Goal: Transaction & Acquisition: Obtain resource

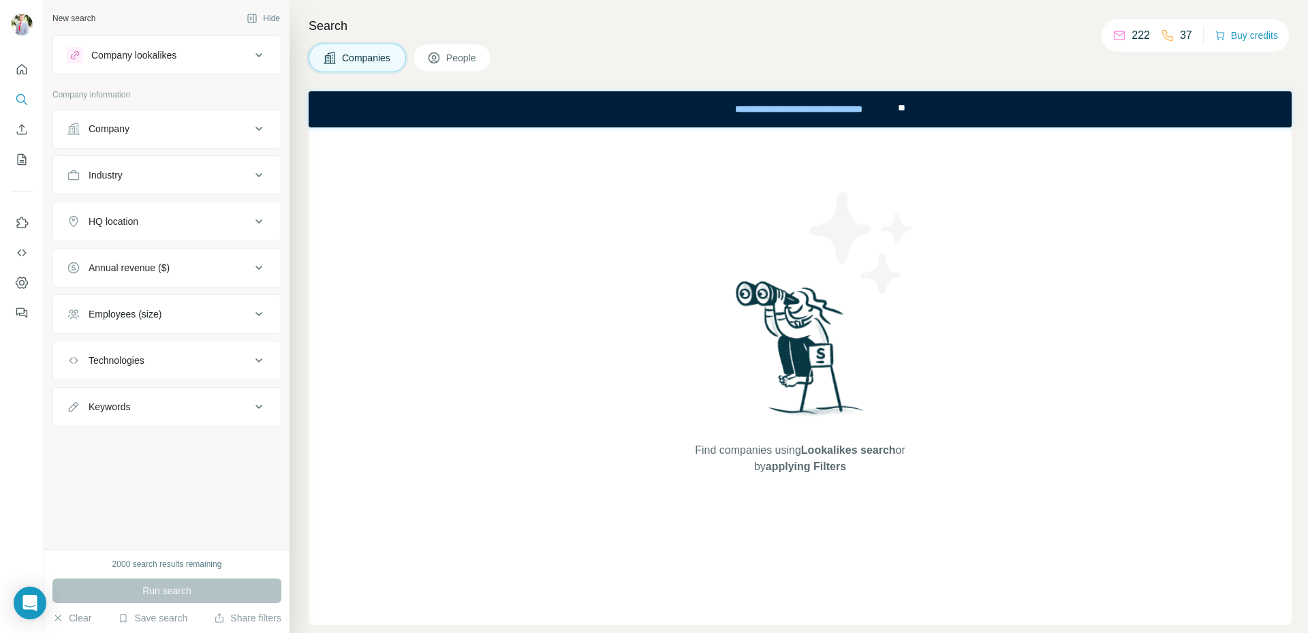
click at [454, 63] on span "People" at bounding box center [461, 58] width 31 height 14
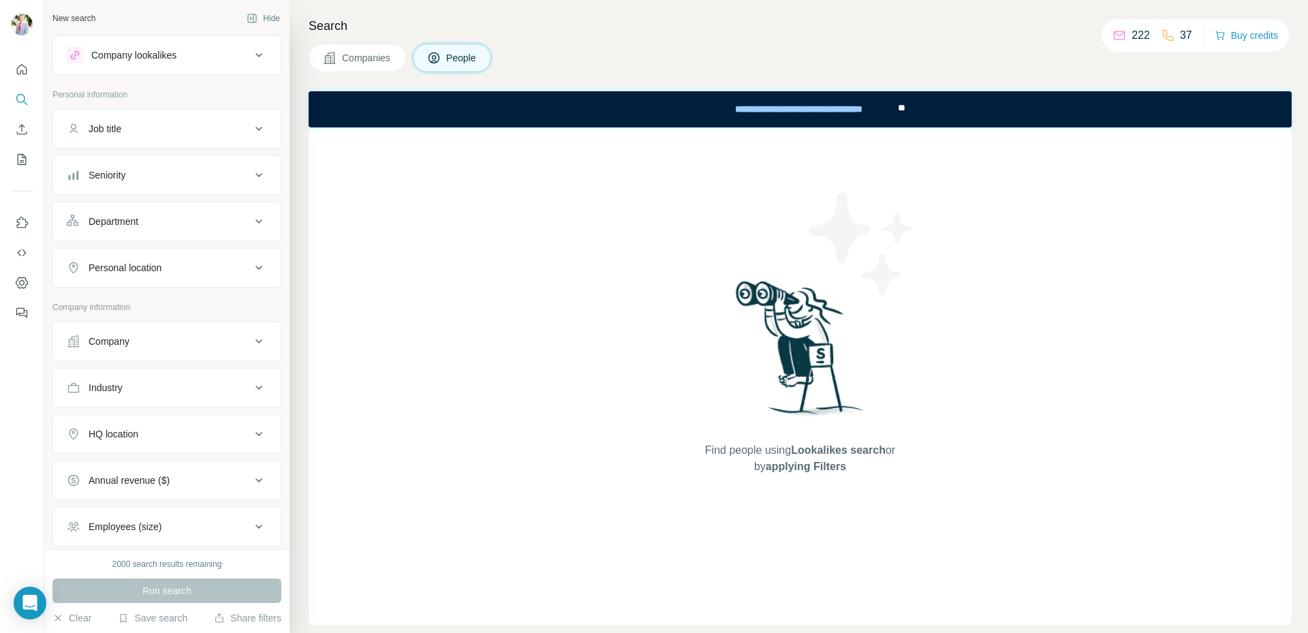
click at [162, 126] on div "Job title" at bounding box center [159, 129] width 184 height 14
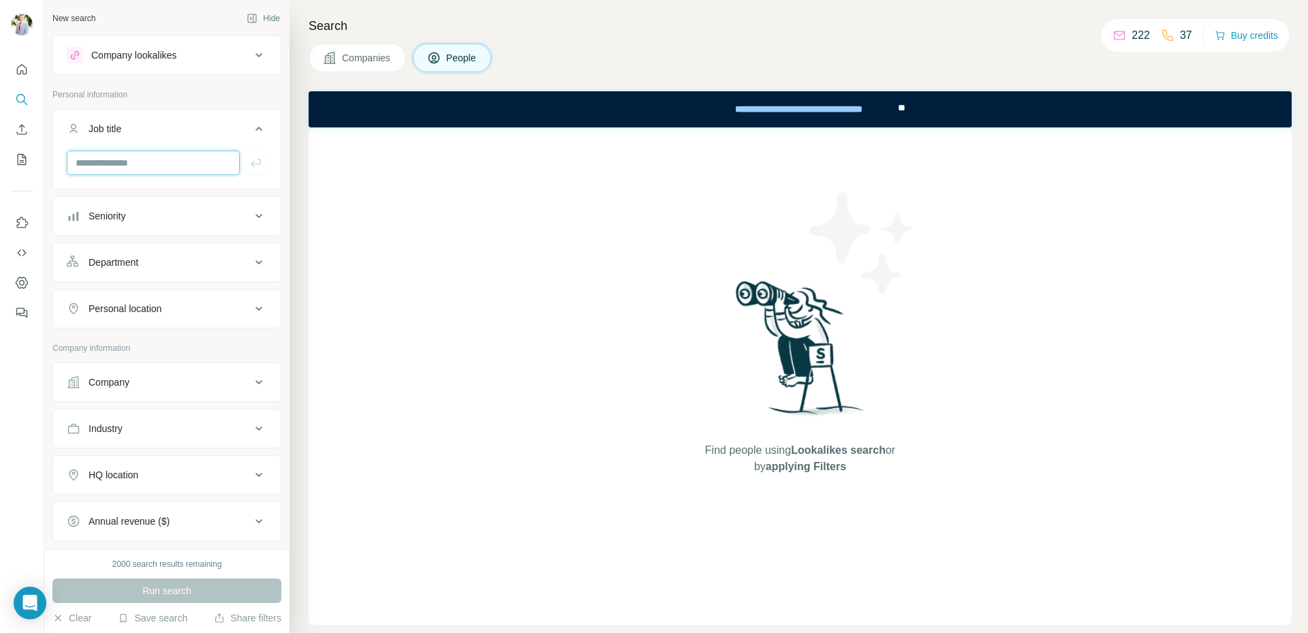
click at [144, 170] on input "text" at bounding box center [153, 163] width 173 height 25
click at [142, 162] on input "text" at bounding box center [153, 163] width 173 height 25
click at [114, 153] on input "text" at bounding box center [153, 163] width 173 height 25
click at [118, 168] on input "text" at bounding box center [153, 163] width 173 height 25
type input "**********"
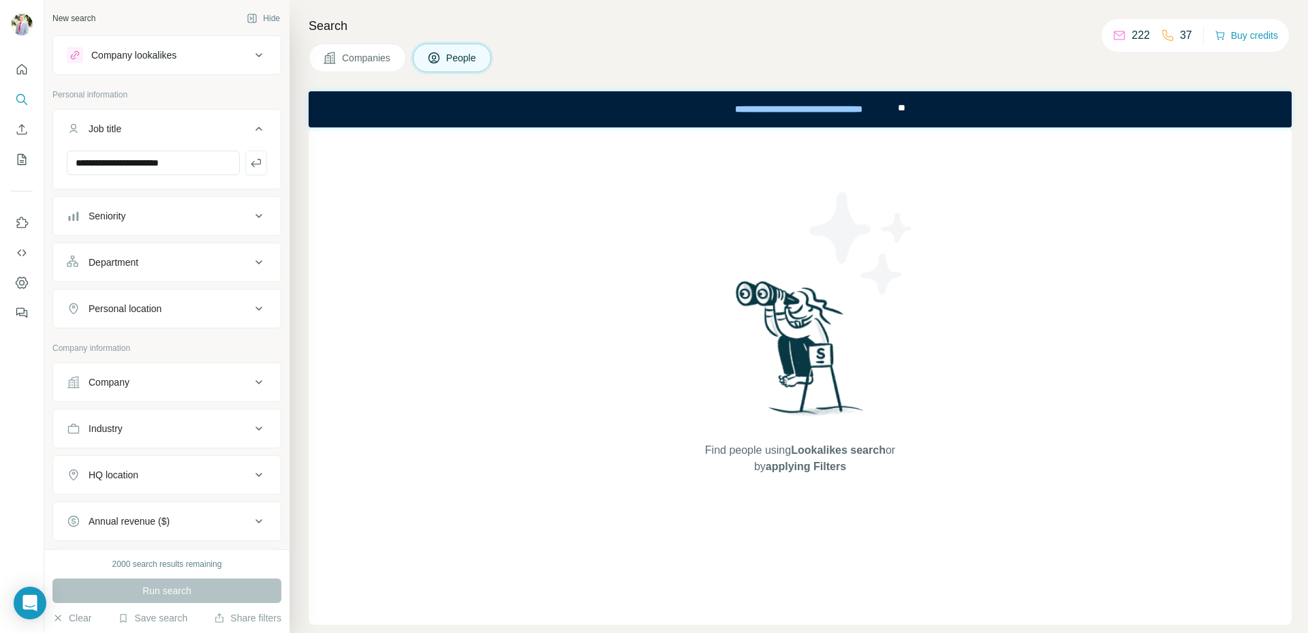
click at [202, 388] on div "Company" at bounding box center [159, 382] width 184 height 14
click at [181, 446] on input "text" at bounding box center [167, 442] width 200 height 25
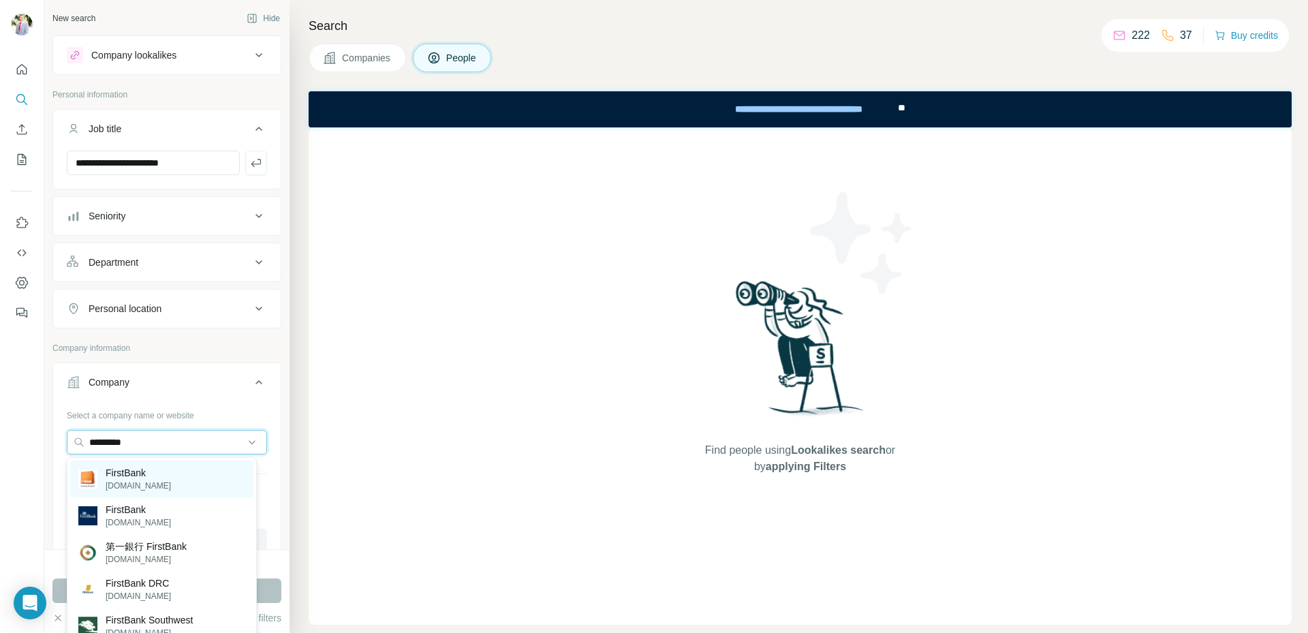
type input "*********"
click at [177, 480] on div "FirstBank [DOMAIN_NAME]" at bounding box center [161, 478] width 183 height 37
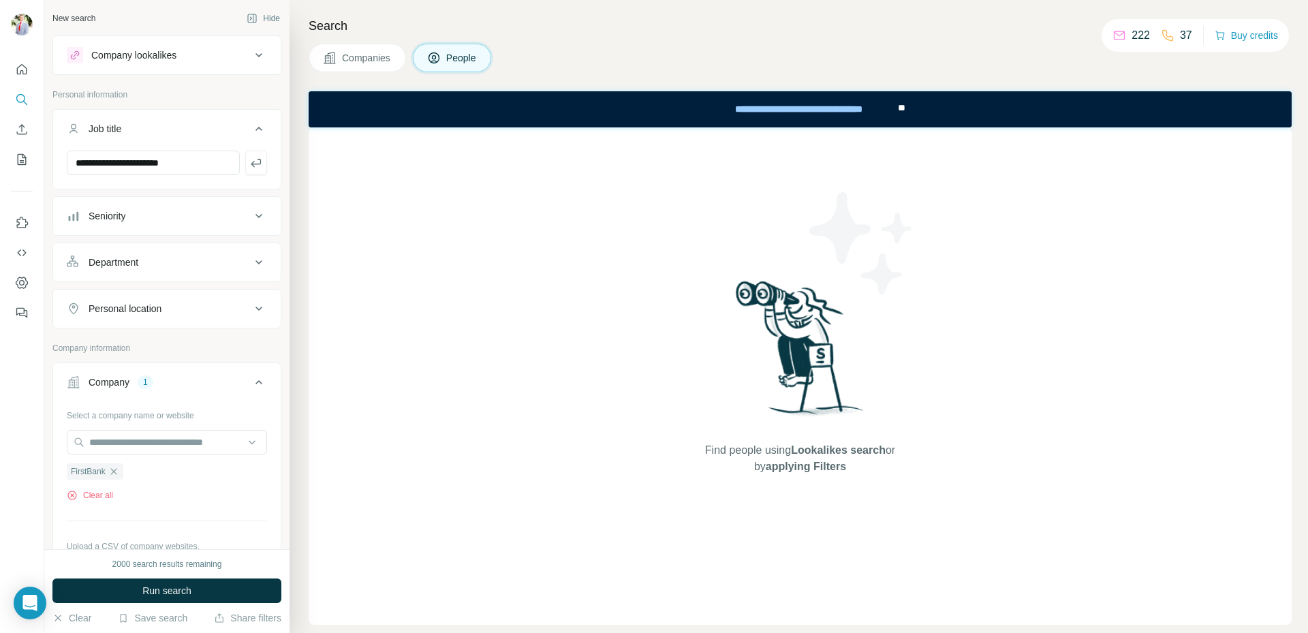
click at [225, 590] on button "Run search" at bounding box center [166, 590] width 229 height 25
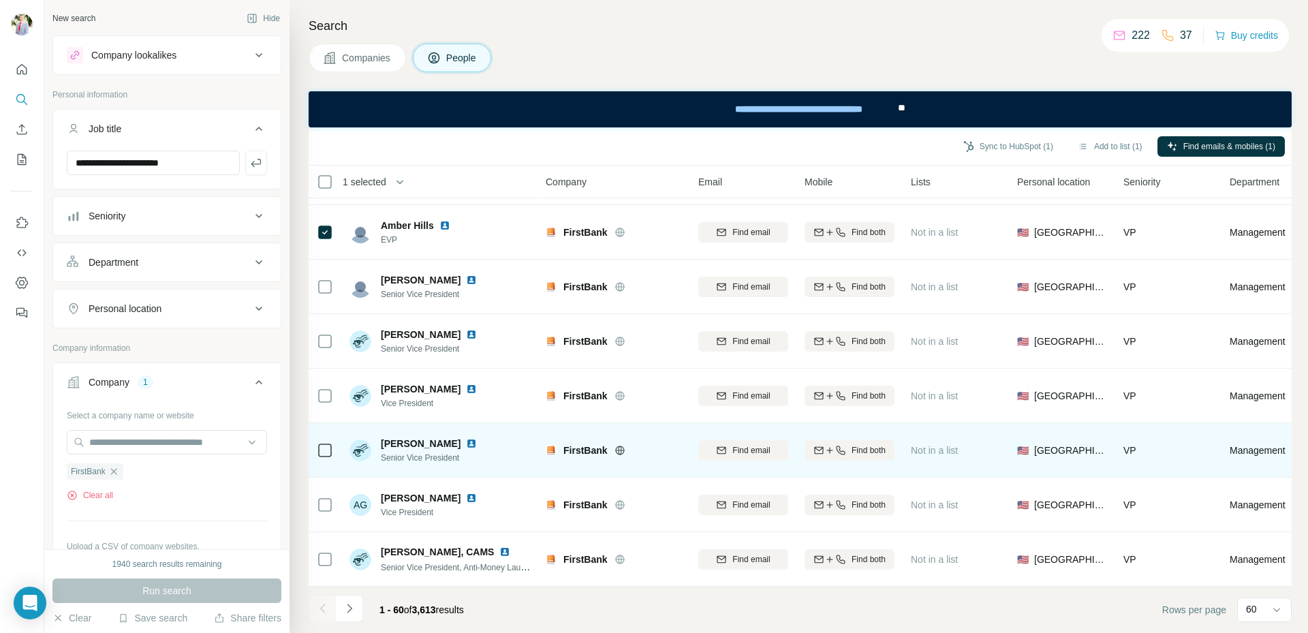
scroll to position [2888, 0]
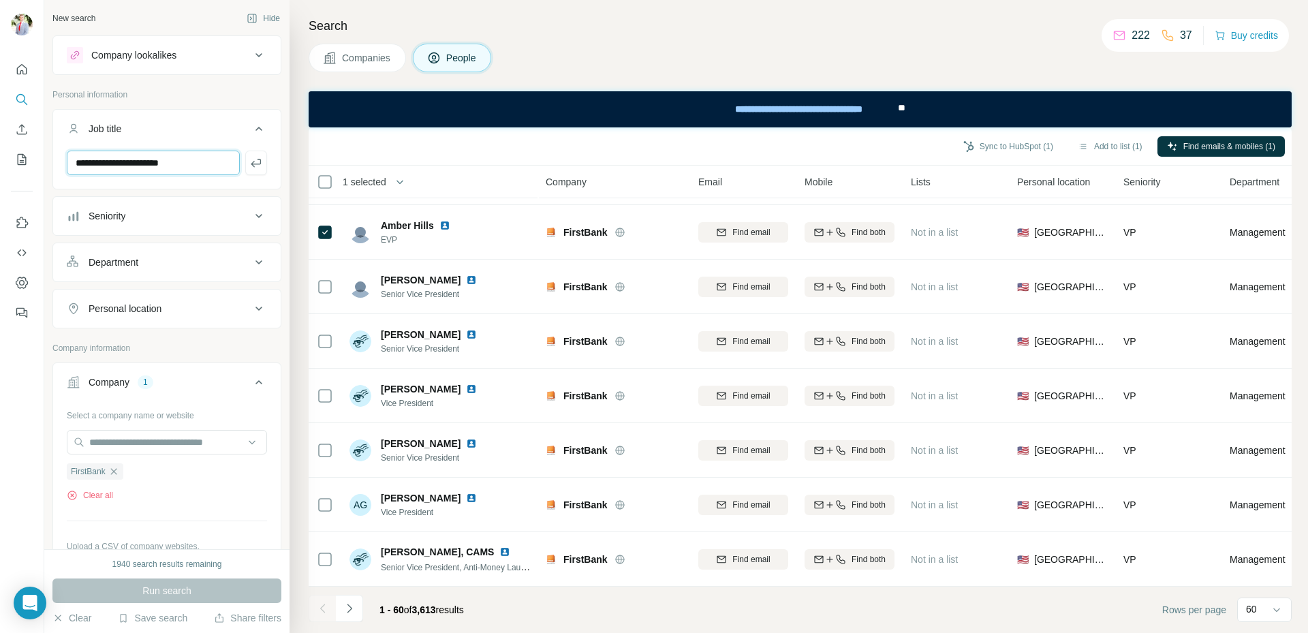
click at [204, 164] on input "**********" at bounding box center [153, 163] width 173 height 25
click at [245, 170] on button "button" at bounding box center [256, 163] width 22 height 25
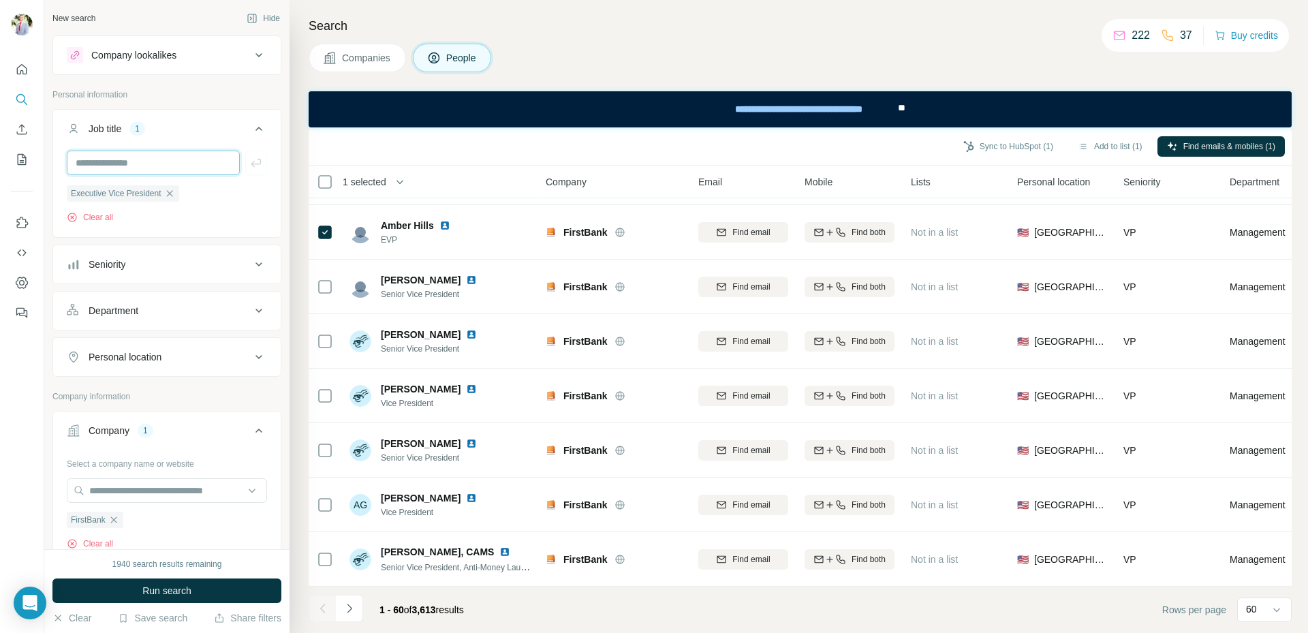
click at [110, 173] on input "text" at bounding box center [153, 163] width 173 height 25
type input "*"
type input "**********"
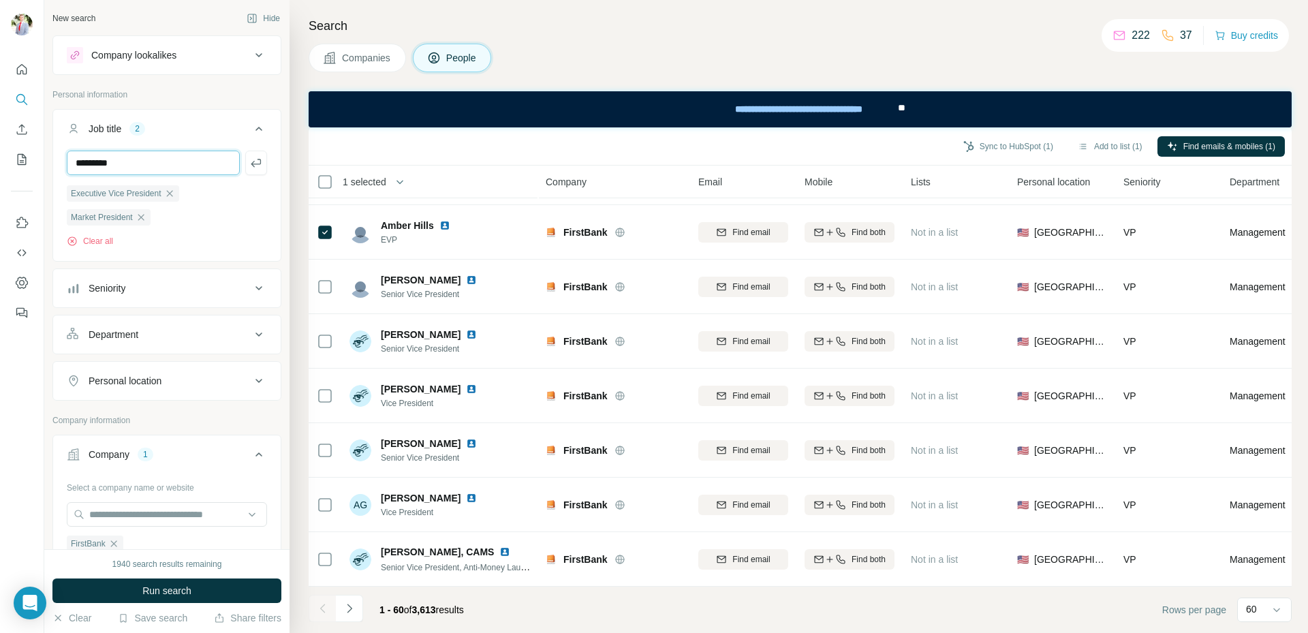
type input "*********"
click at [138, 596] on button "Run search" at bounding box center [166, 590] width 229 height 25
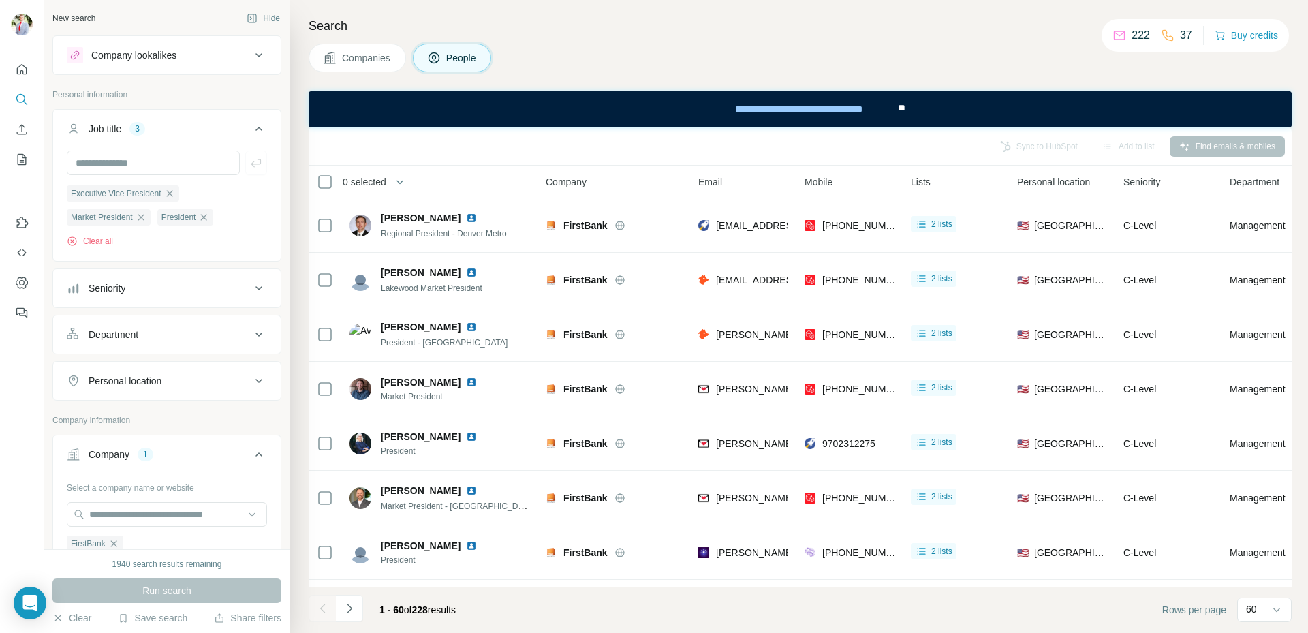
scroll to position [2888, 0]
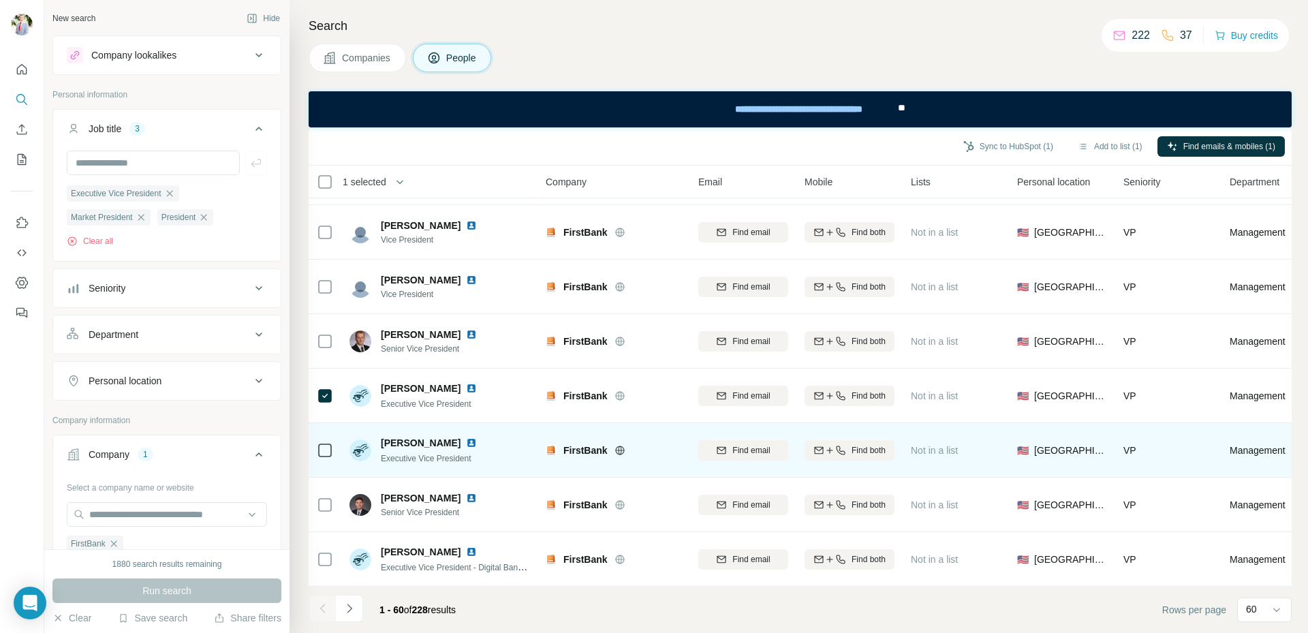
click at [326, 451] on icon at bounding box center [325, 450] width 16 height 16
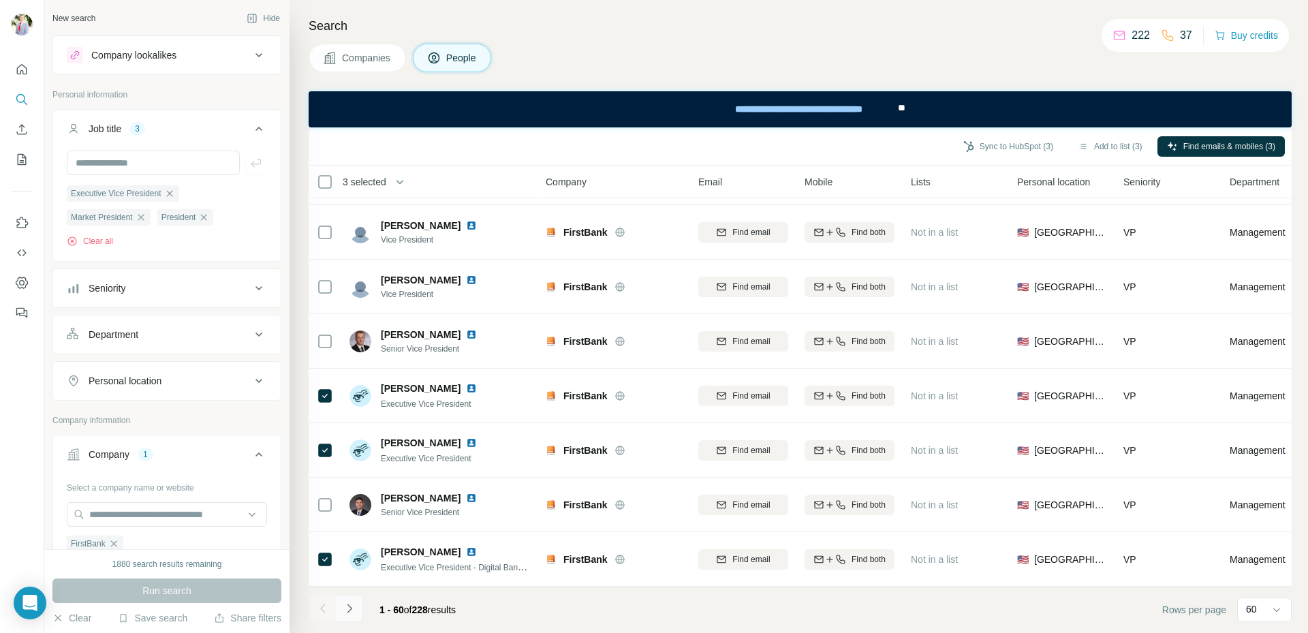
click at [355, 610] on icon "Navigate to next page" at bounding box center [350, 608] width 14 height 14
click at [351, 612] on icon "Navigate to next page" at bounding box center [350, 608] width 14 height 14
click at [351, 610] on icon "Navigate to next page" at bounding box center [350, 608] width 14 height 14
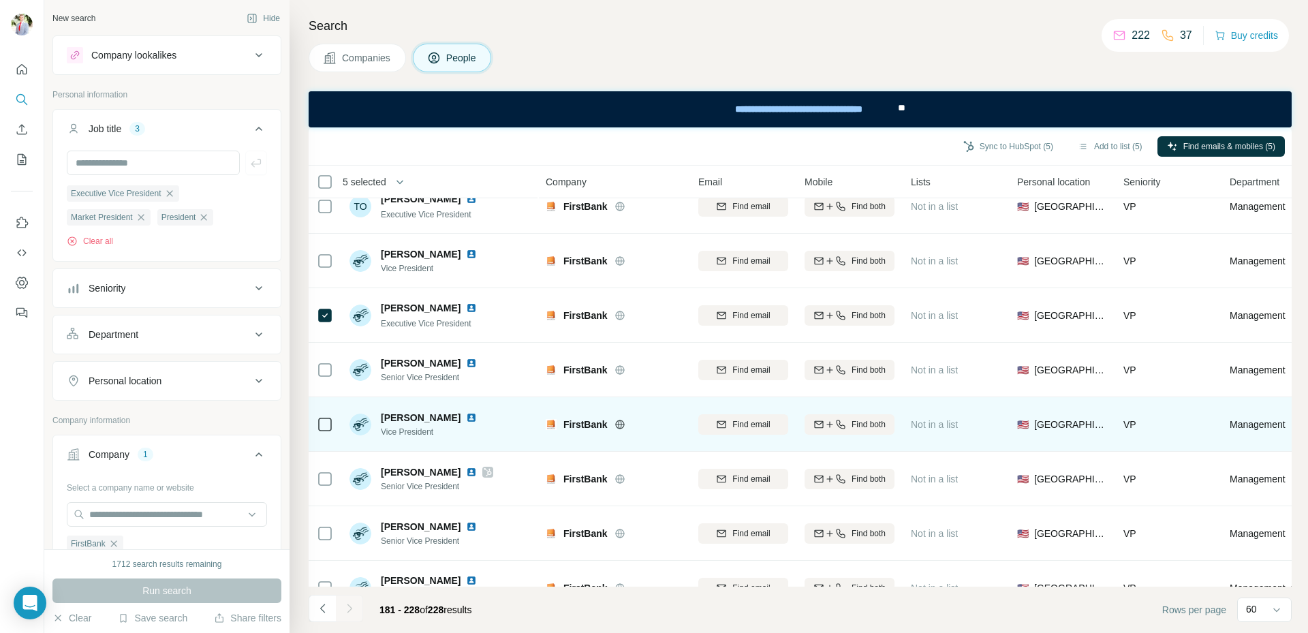
scroll to position [0, 0]
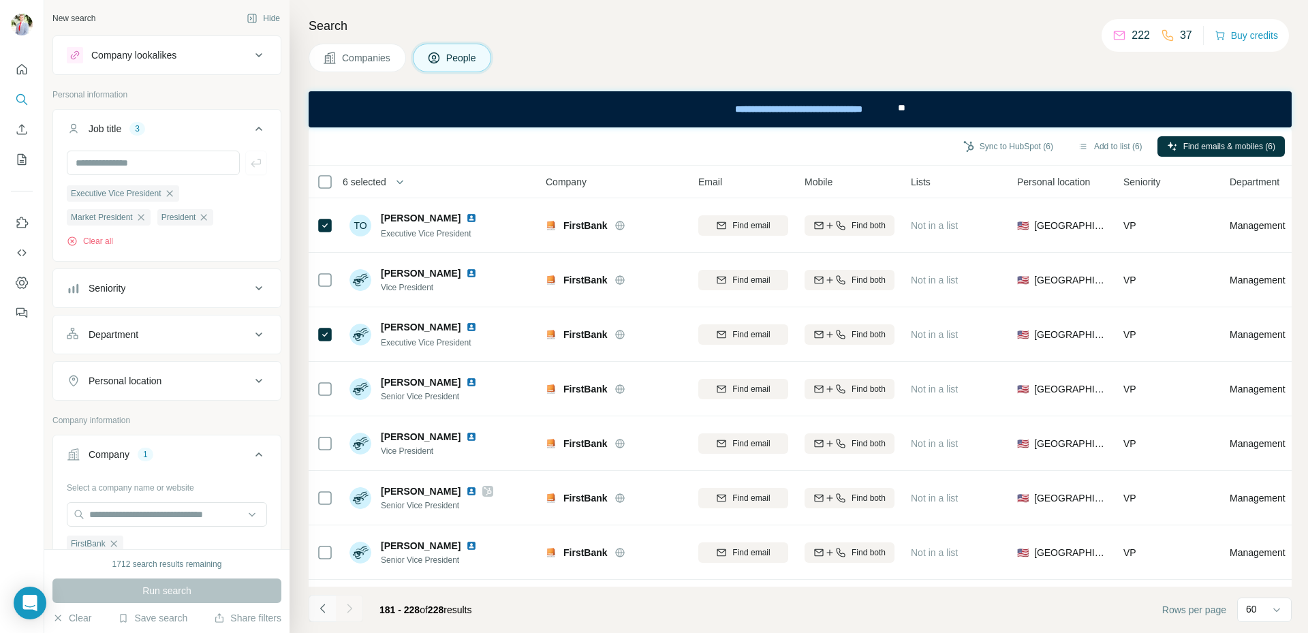
drag, startPoint x: 314, startPoint y: 608, endPoint x: 321, endPoint y: 608, distance: 7.5
click at [316, 608] on button "Navigate to previous page" at bounding box center [322, 608] width 27 height 27
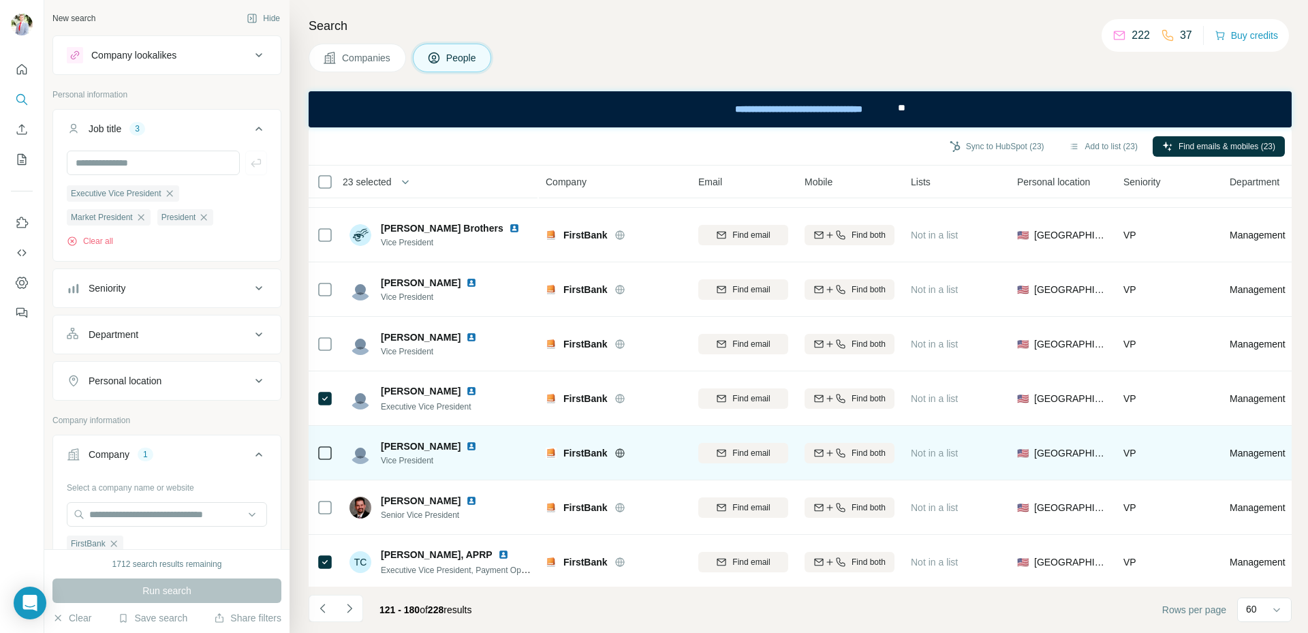
scroll to position [2888, 0]
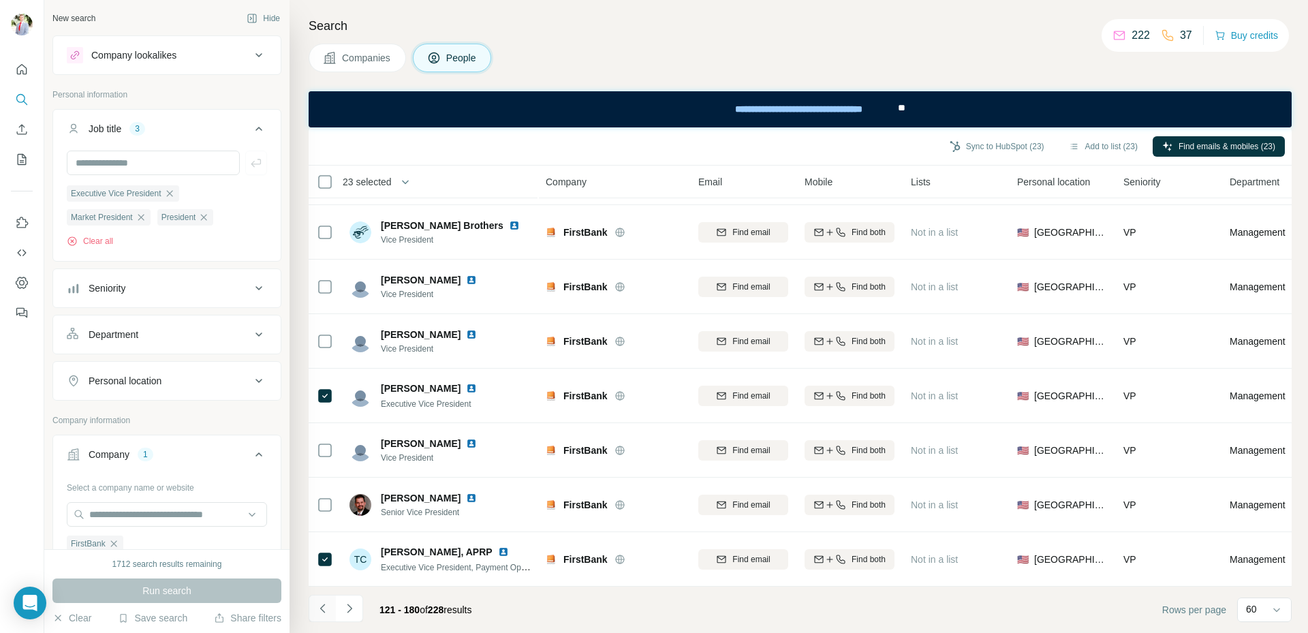
click at [329, 604] on icon "Navigate to previous page" at bounding box center [323, 608] width 14 height 14
click at [353, 609] on icon "Navigate to next page" at bounding box center [350, 608] width 14 height 14
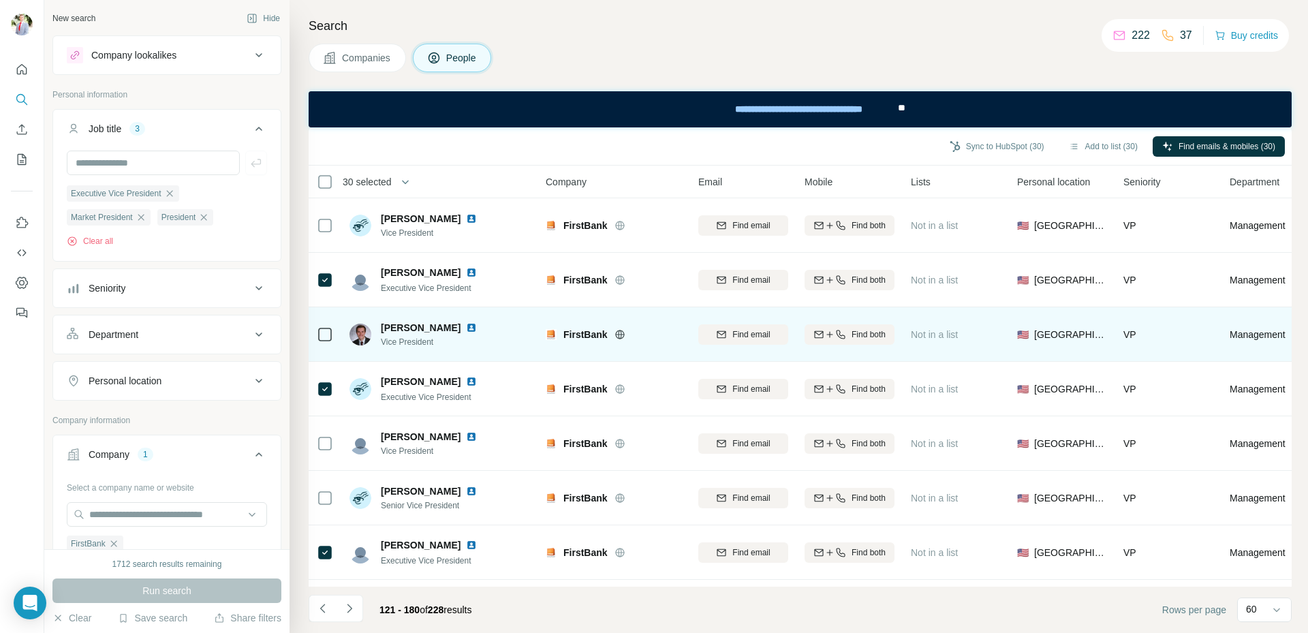
scroll to position [0, 0]
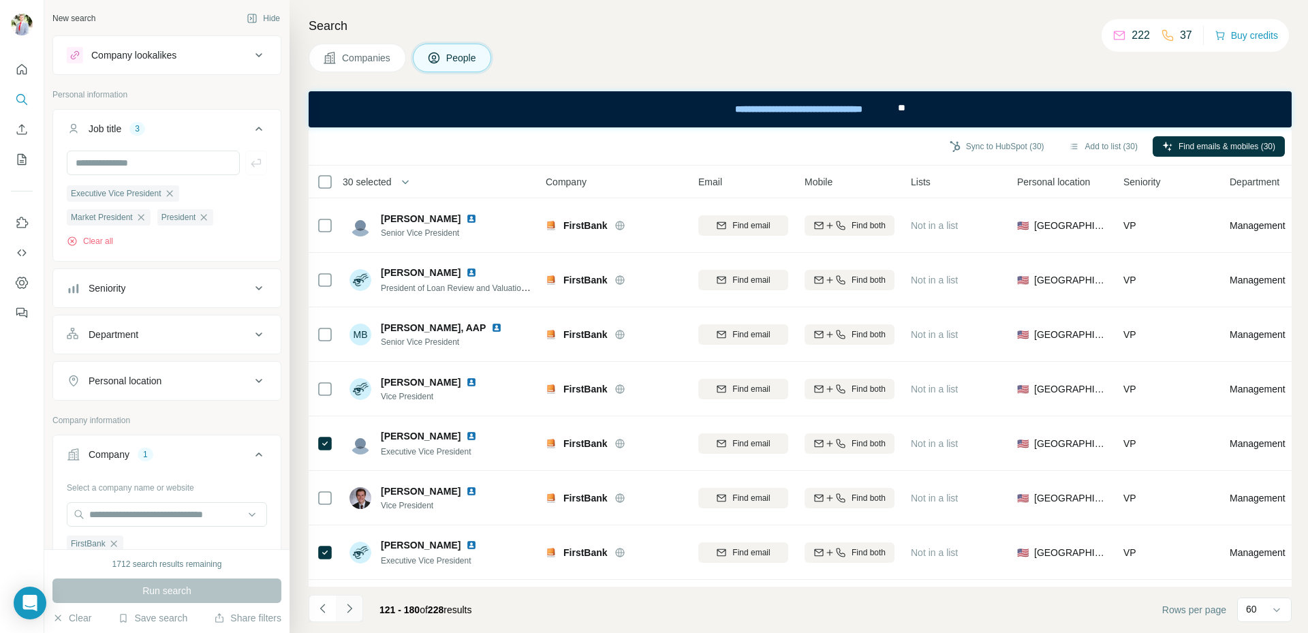
click at [349, 613] on icon "Navigate to next page" at bounding box center [350, 608] width 14 height 14
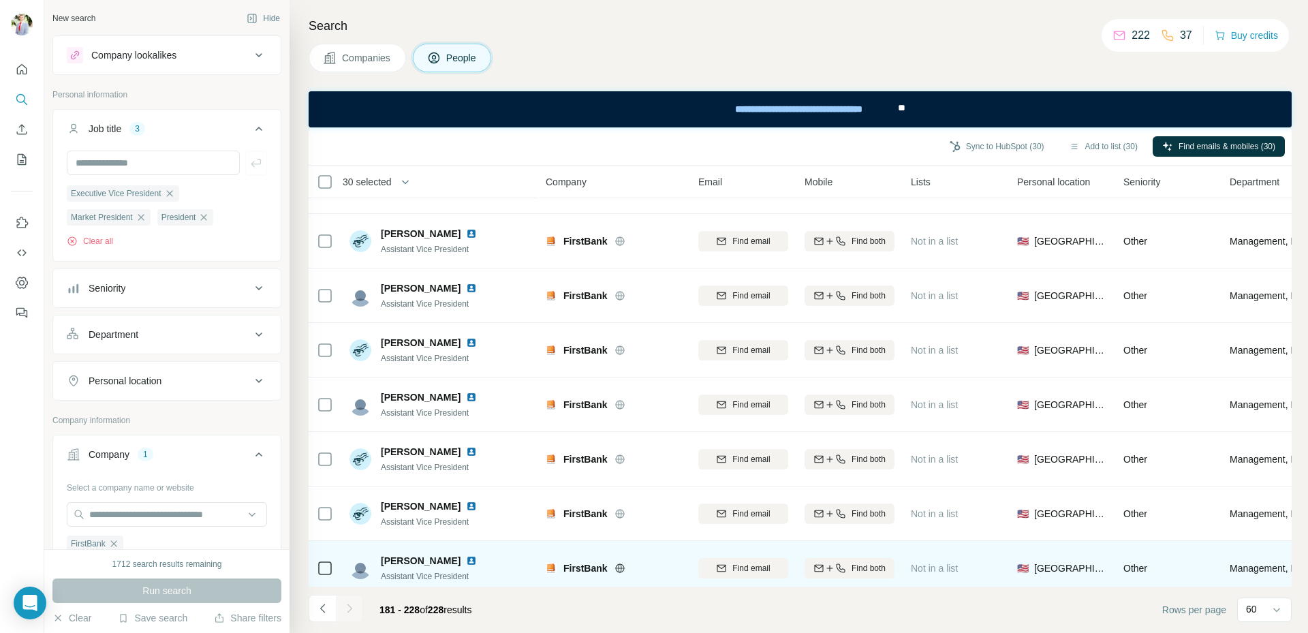
scroll to position [2234, 0]
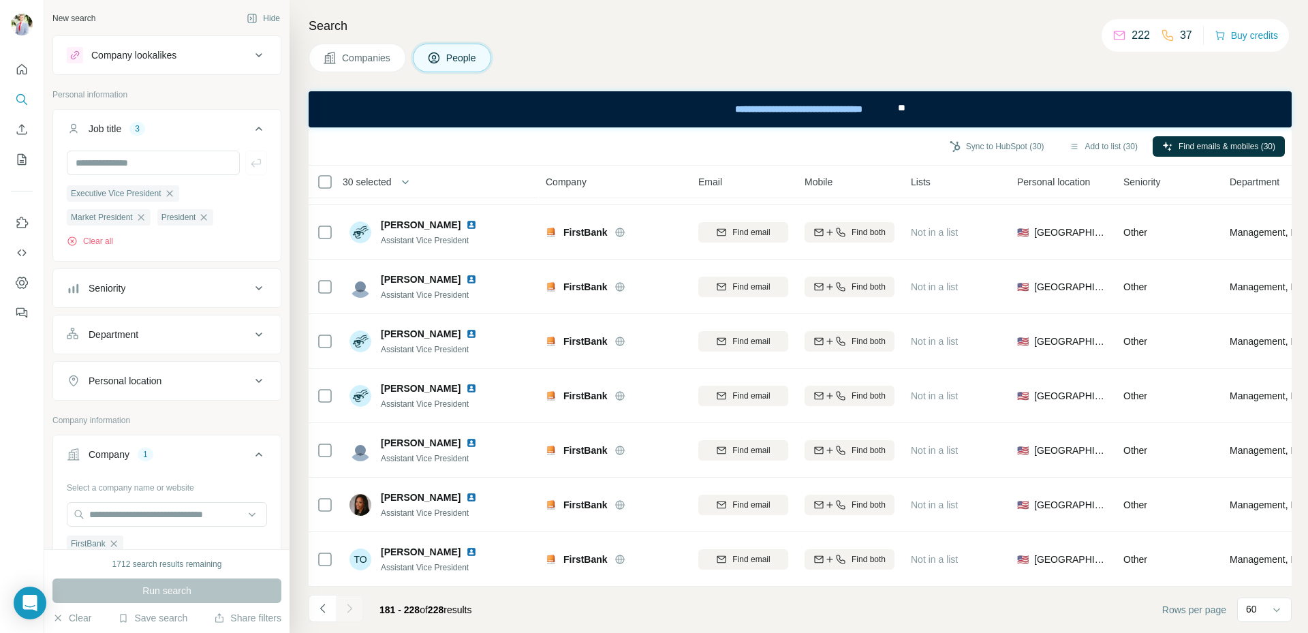
click at [351, 610] on div at bounding box center [349, 608] width 27 height 27
click at [324, 612] on icon "Navigate to previous page" at bounding box center [323, 608] width 14 height 14
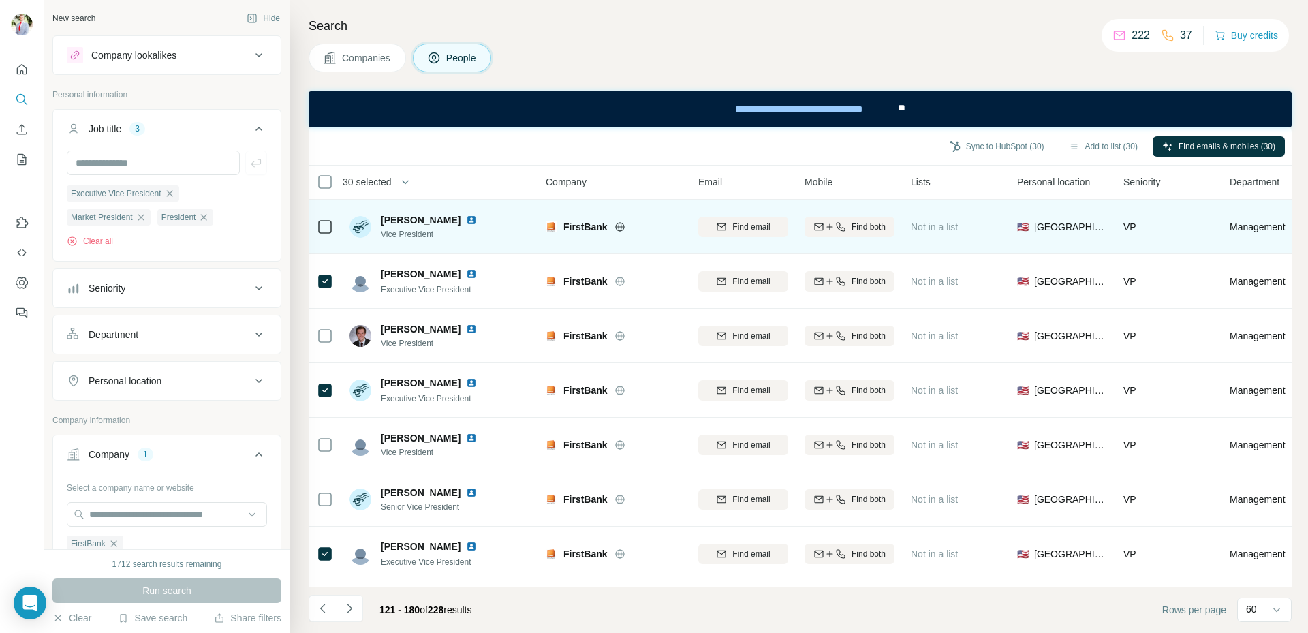
scroll to position [0, 0]
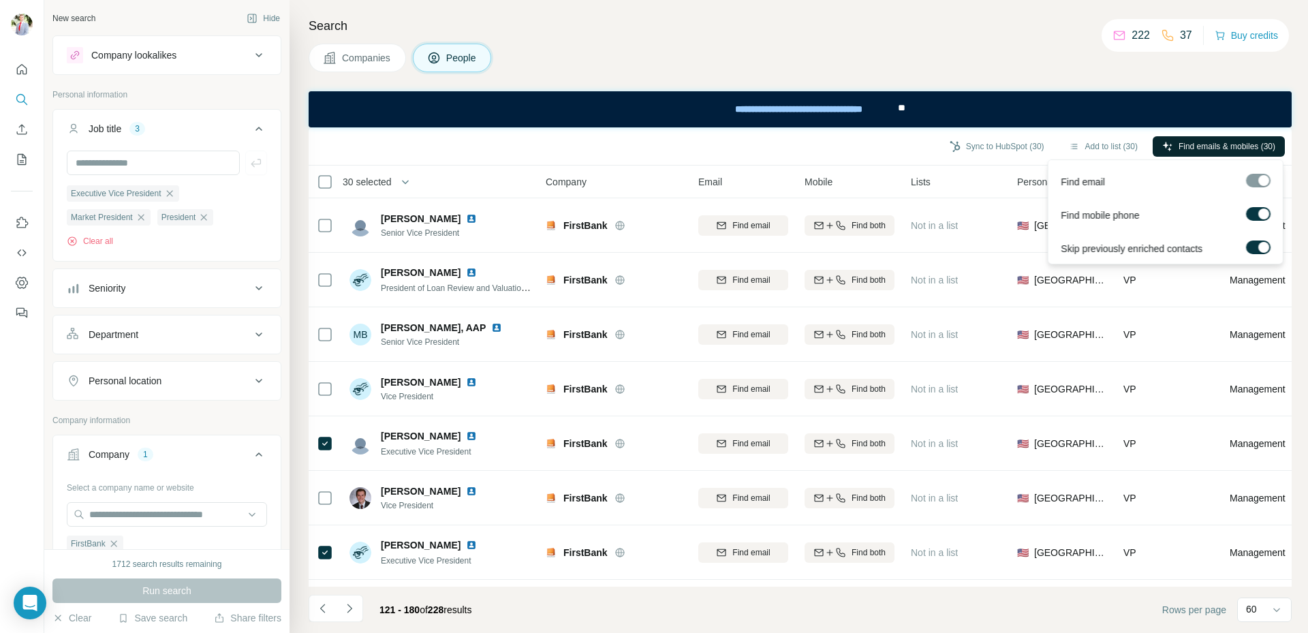
click at [1195, 139] on button "Find emails & mobiles (30)" at bounding box center [1218, 146] width 132 height 20
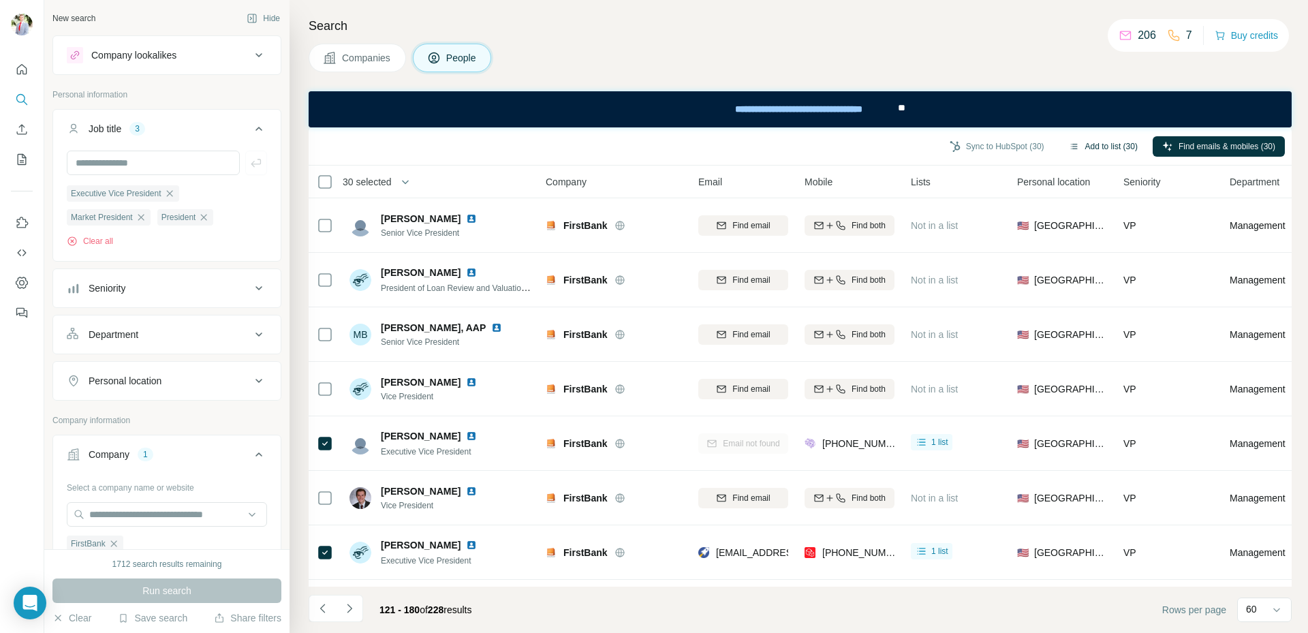
click at [1111, 148] on button "Add to list (30)" at bounding box center [1103, 146] width 88 height 20
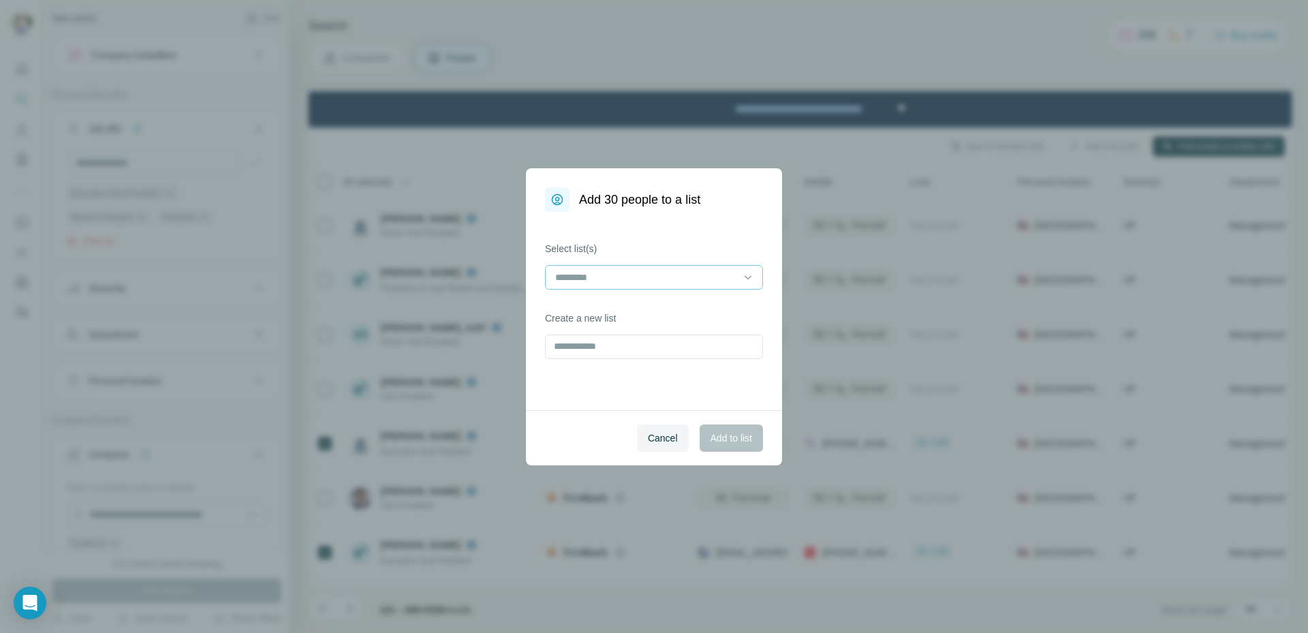
click at [716, 272] on input at bounding box center [646, 277] width 184 height 15
click at [696, 266] on div at bounding box center [646, 277] width 184 height 23
click at [681, 275] on input at bounding box center [646, 277] width 184 height 15
click at [729, 240] on div "Select list(s) Create a new list" at bounding box center [654, 311] width 256 height 198
click at [607, 347] on input "text" at bounding box center [654, 346] width 218 height 25
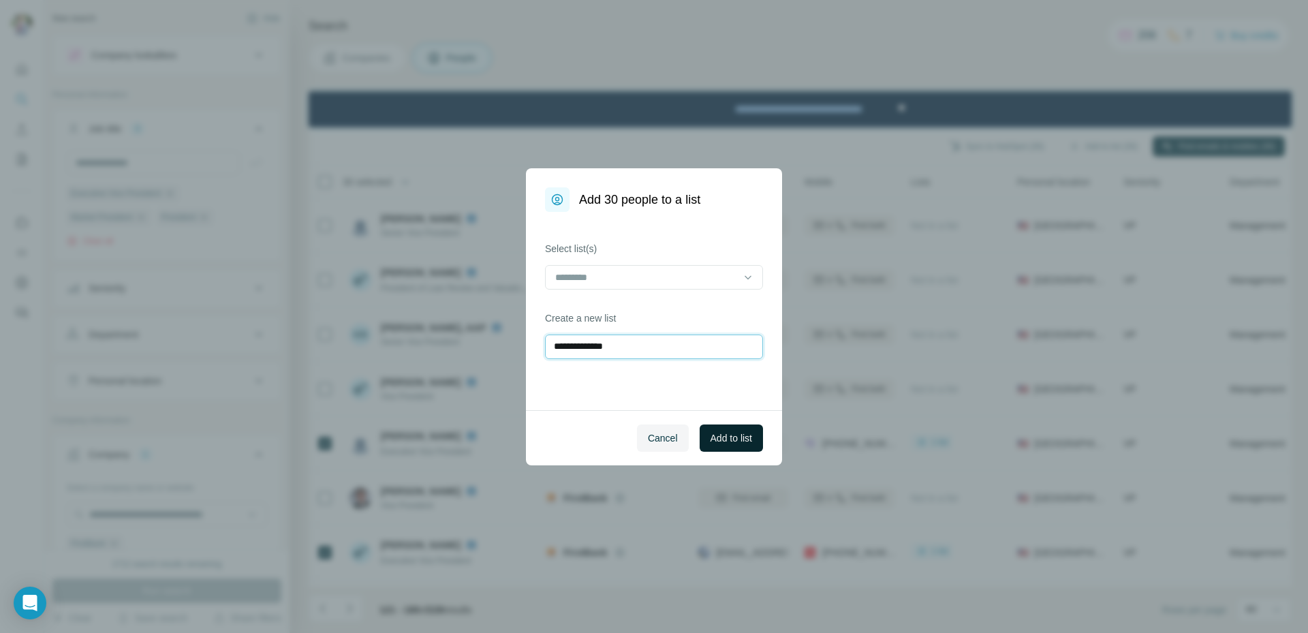
type input "**********"
click at [731, 434] on span "Add to list" at bounding box center [731, 438] width 42 height 14
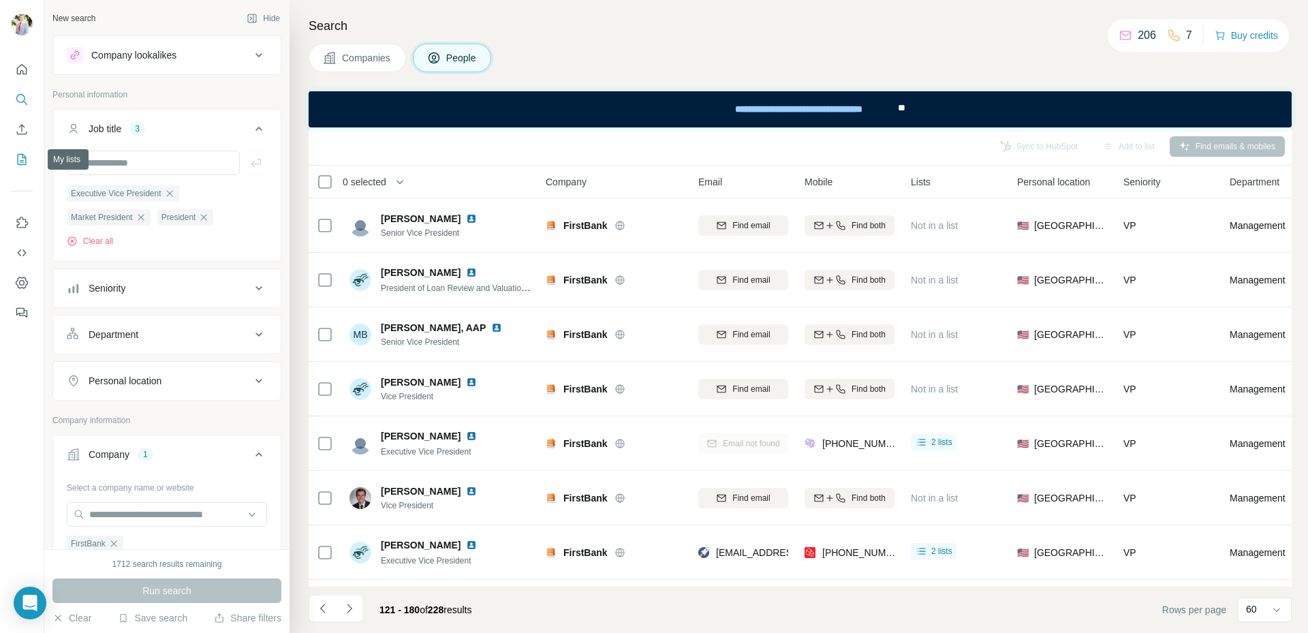
click at [24, 154] on icon "My lists" at bounding box center [22, 160] width 14 height 14
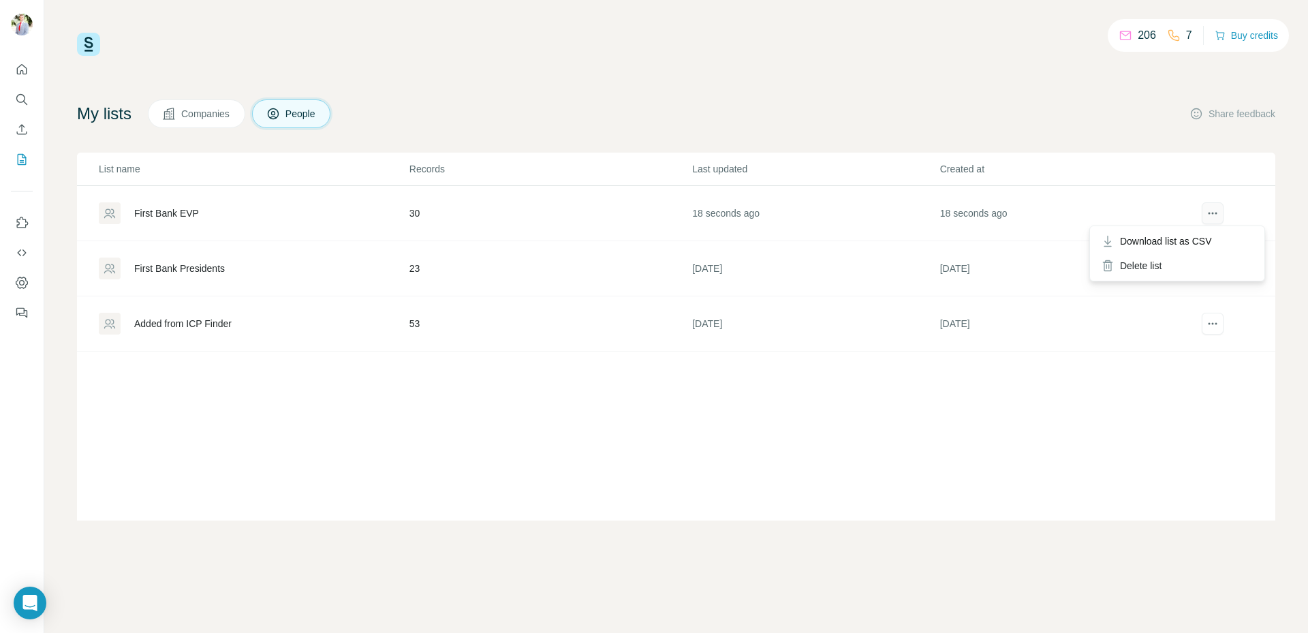
click at [1209, 211] on icon "actions" at bounding box center [1212, 213] width 14 height 14
click at [1186, 236] on span "Download list as CSV" at bounding box center [1166, 241] width 92 height 14
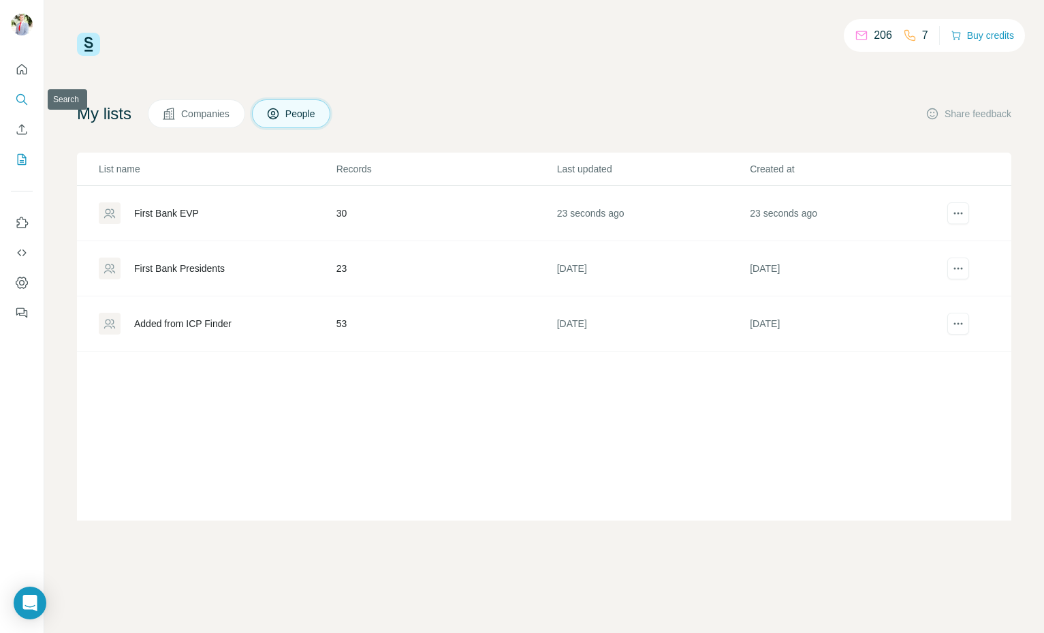
click at [22, 94] on icon "Search" at bounding box center [22, 100] width 14 height 14
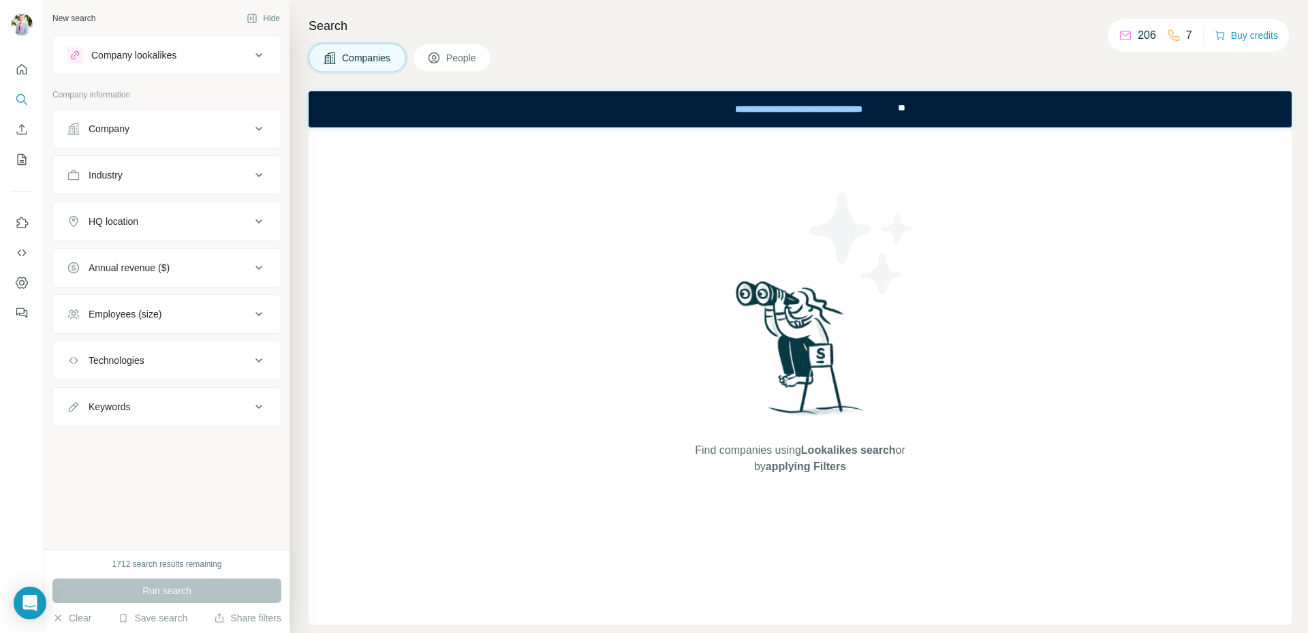
click at [154, 57] on div "Company lookalikes" at bounding box center [133, 55] width 85 height 14
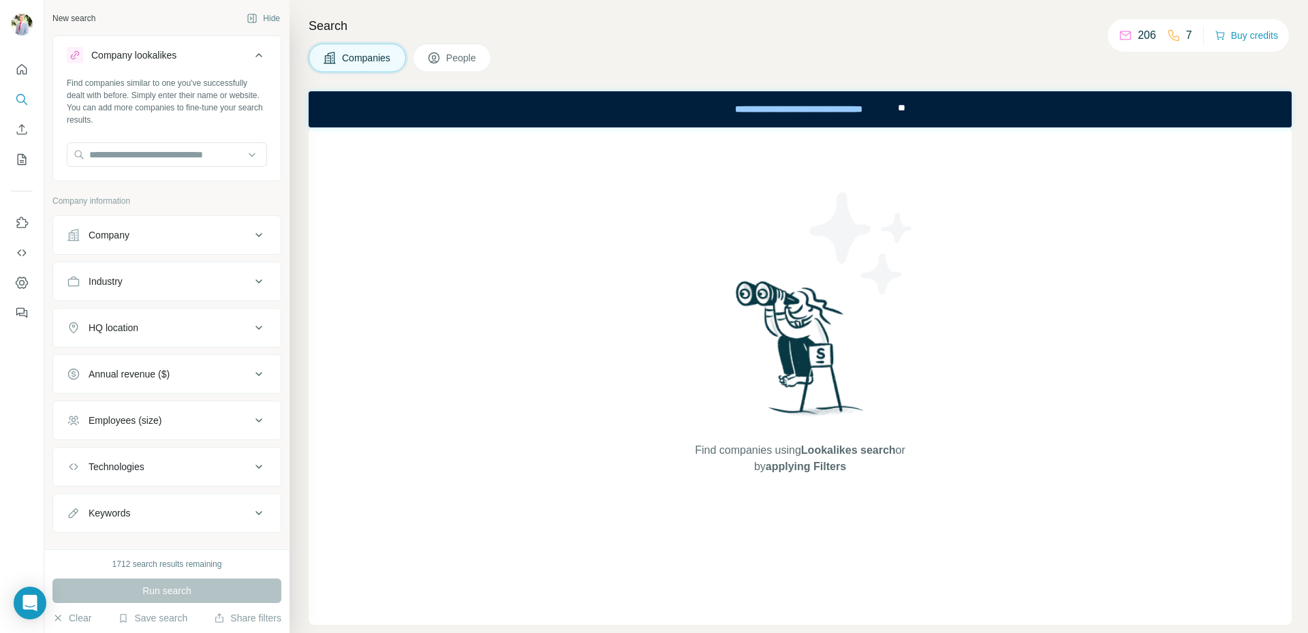
click at [154, 57] on div "Company lookalikes" at bounding box center [133, 55] width 85 height 14
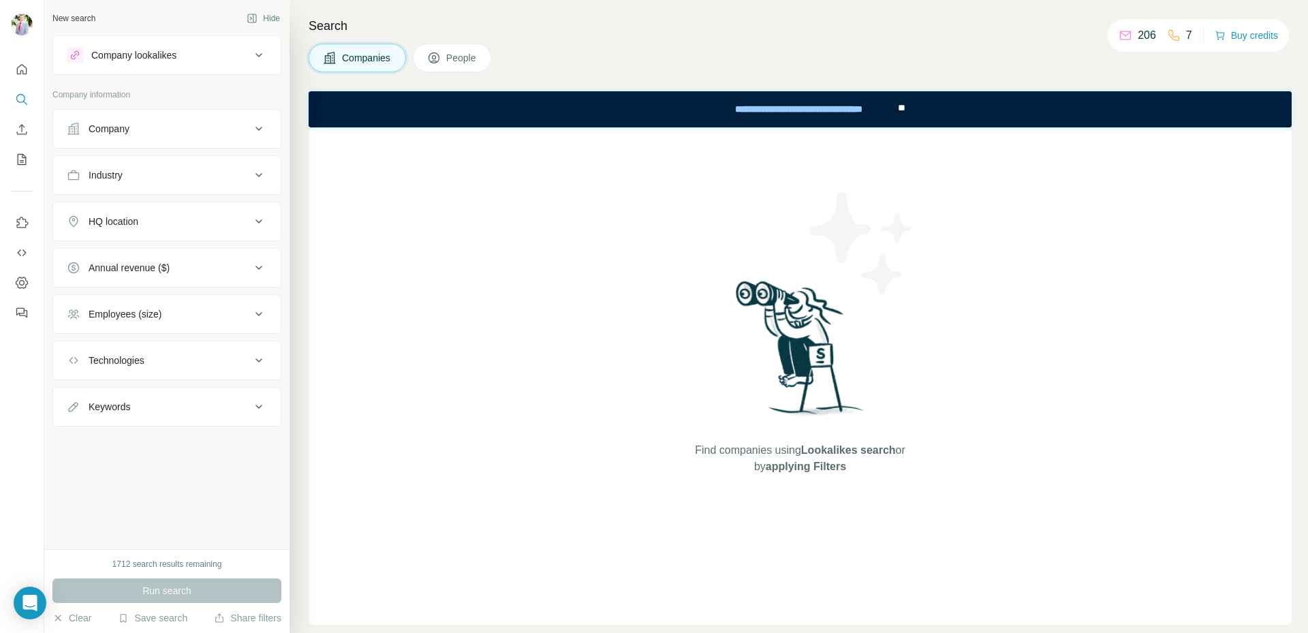
click at [200, 132] on div "Company" at bounding box center [159, 129] width 184 height 14
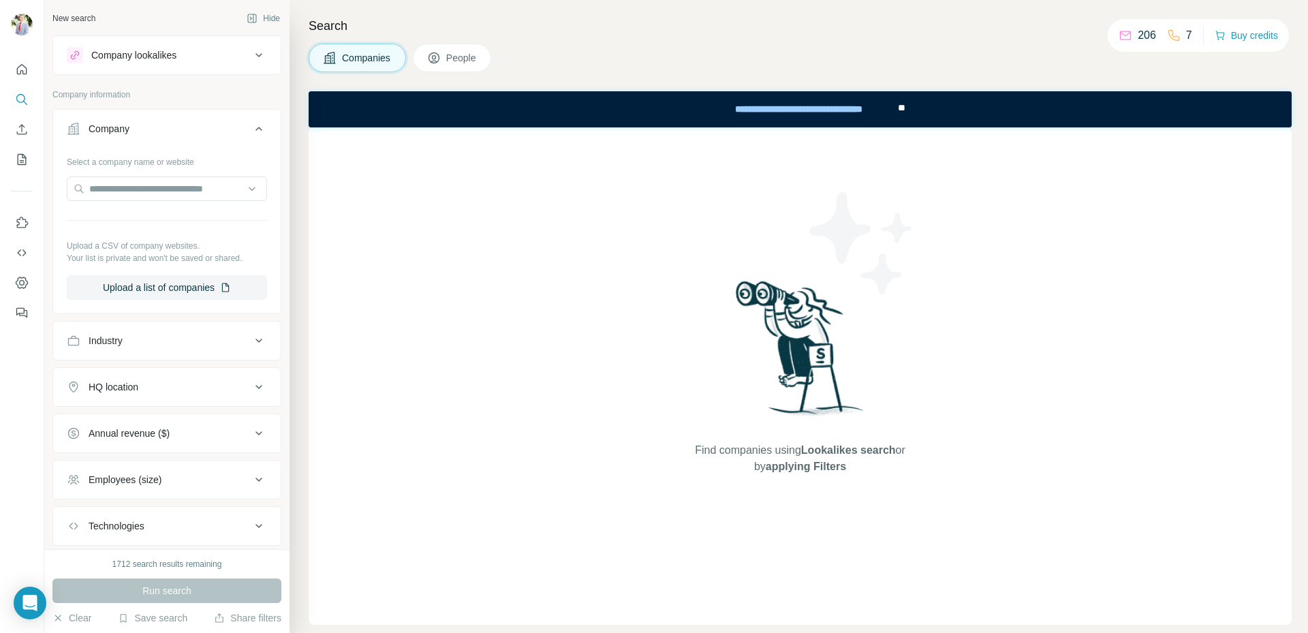
click at [189, 133] on div "Company" at bounding box center [159, 129] width 184 height 14
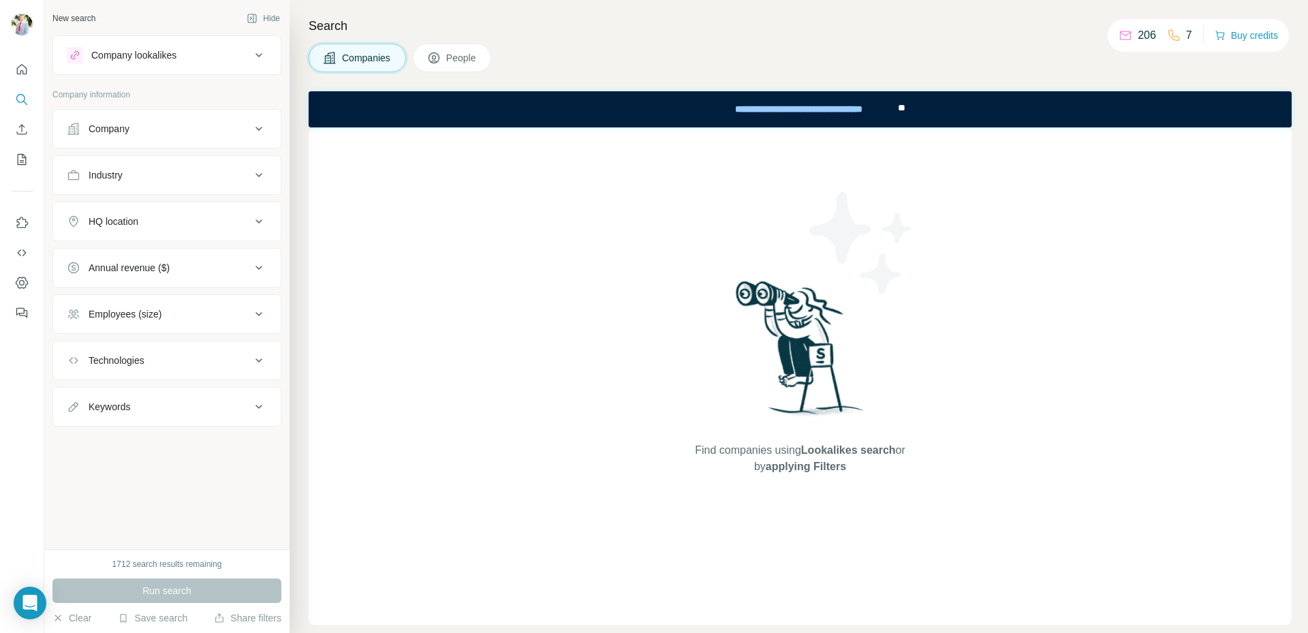
click at [466, 59] on span "People" at bounding box center [461, 58] width 31 height 14
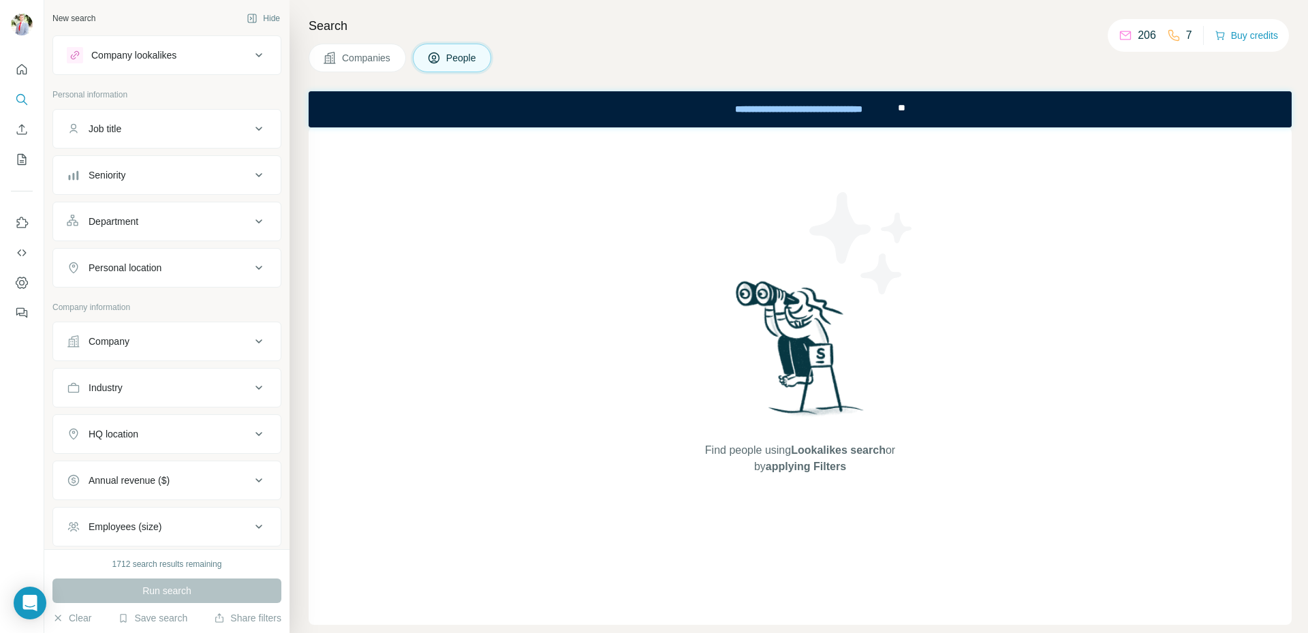
click at [157, 131] on div "Job title" at bounding box center [159, 129] width 184 height 14
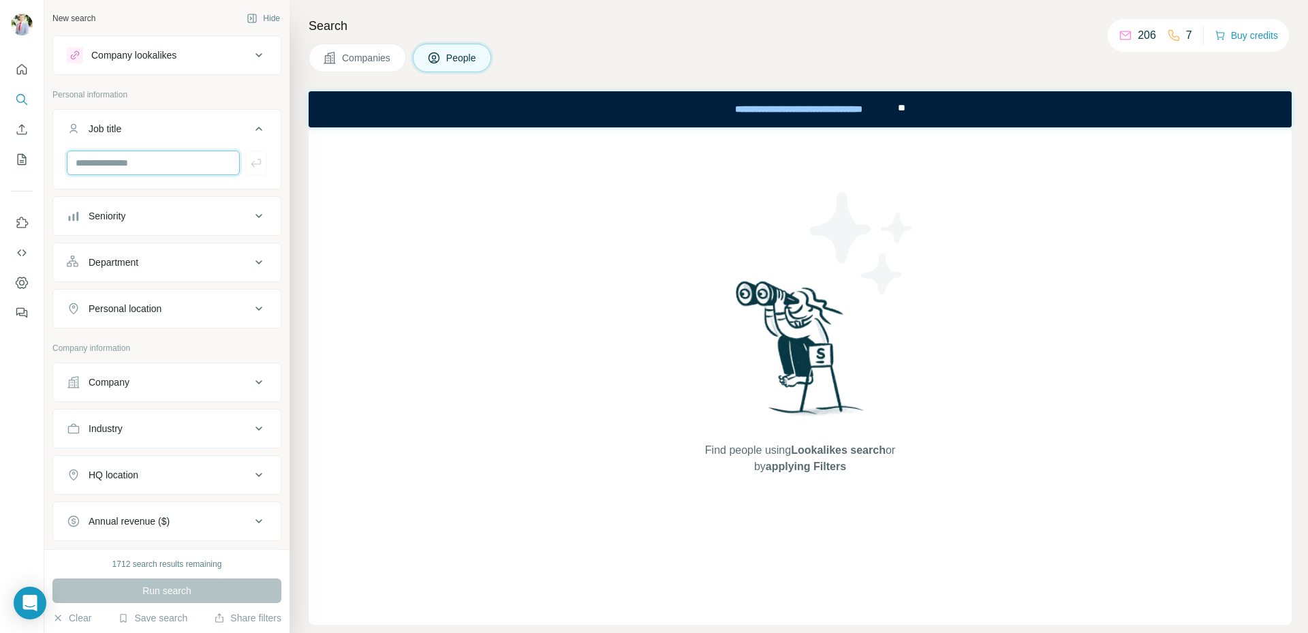
click at [148, 164] on input "text" at bounding box center [153, 163] width 173 height 25
type input "**********"
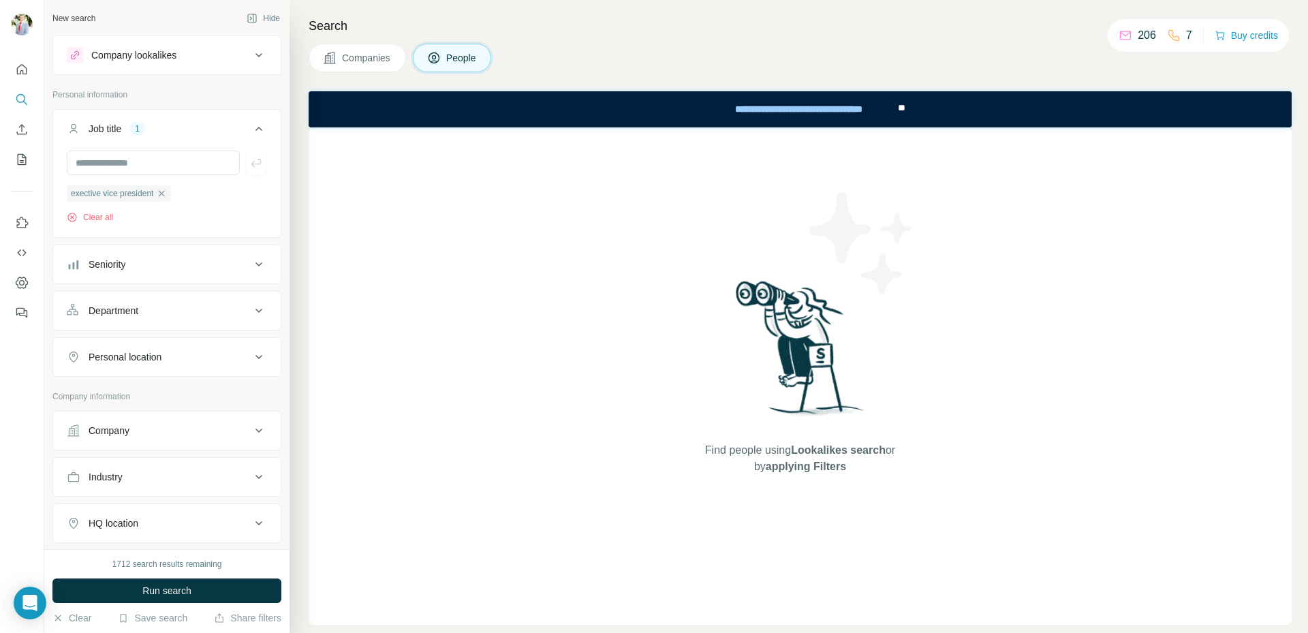
click at [151, 429] on div "Company" at bounding box center [159, 431] width 184 height 14
click at [138, 488] on input "text" at bounding box center [167, 490] width 200 height 25
type input "*********"
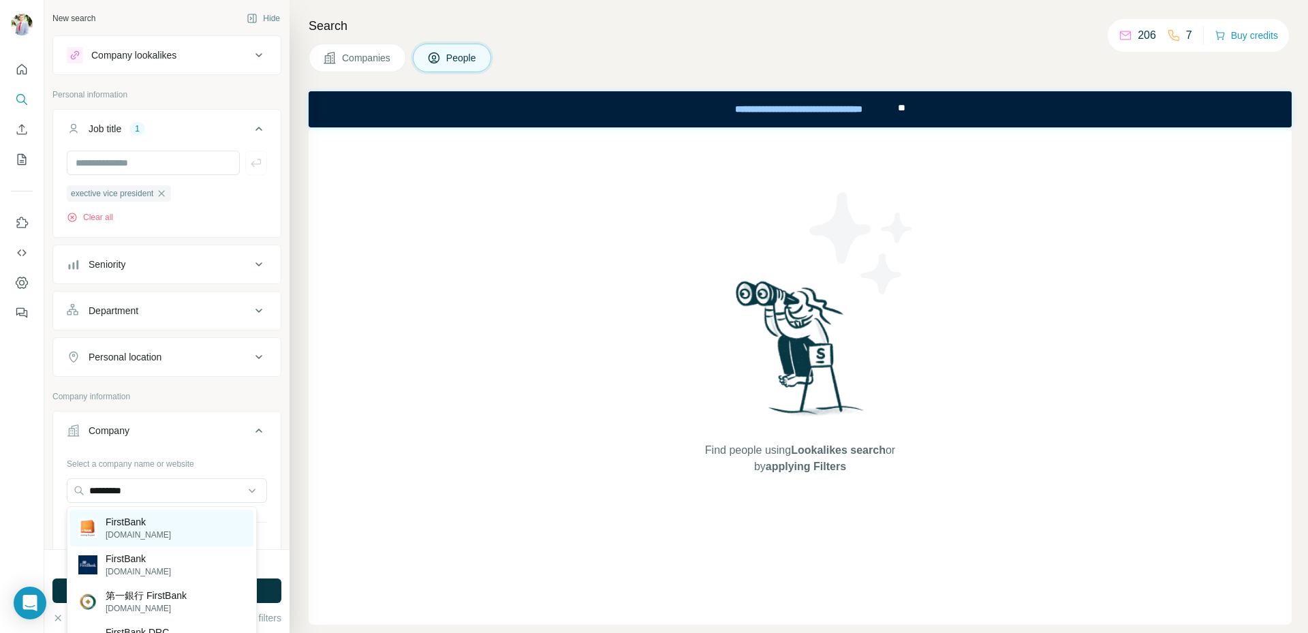
click at [198, 525] on div "FirstBank [DOMAIN_NAME]" at bounding box center [161, 527] width 183 height 37
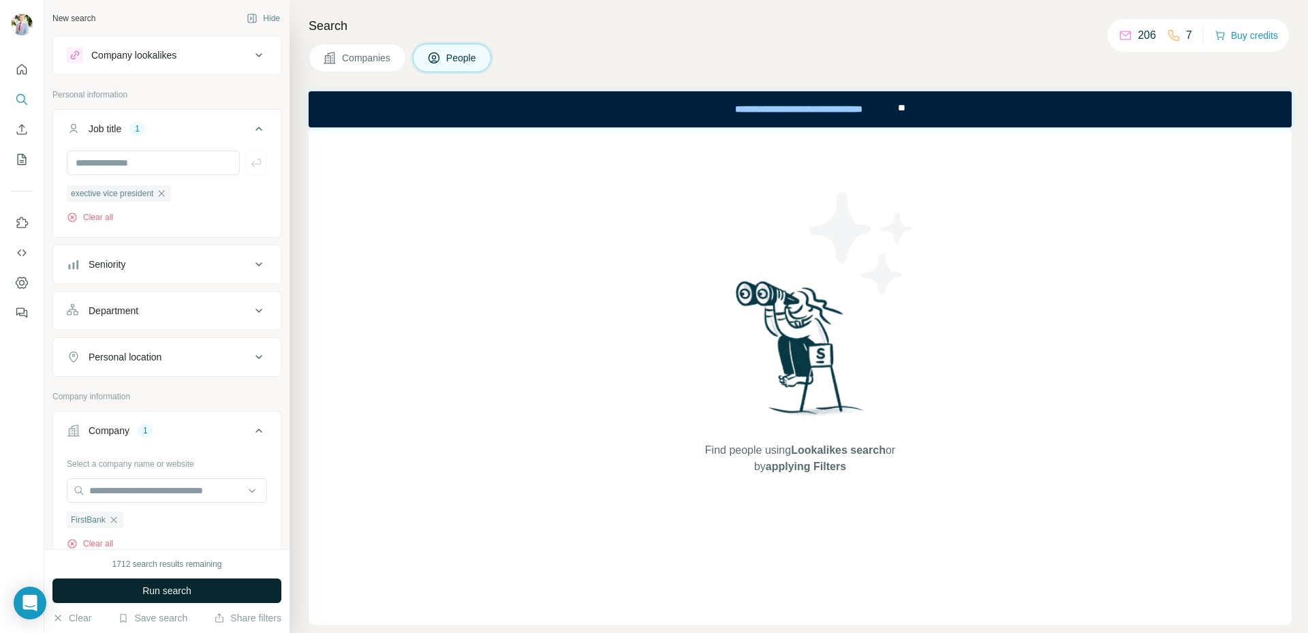
click at [164, 588] on span "Run search" at bounding box center [166, 591] width 49 height 14
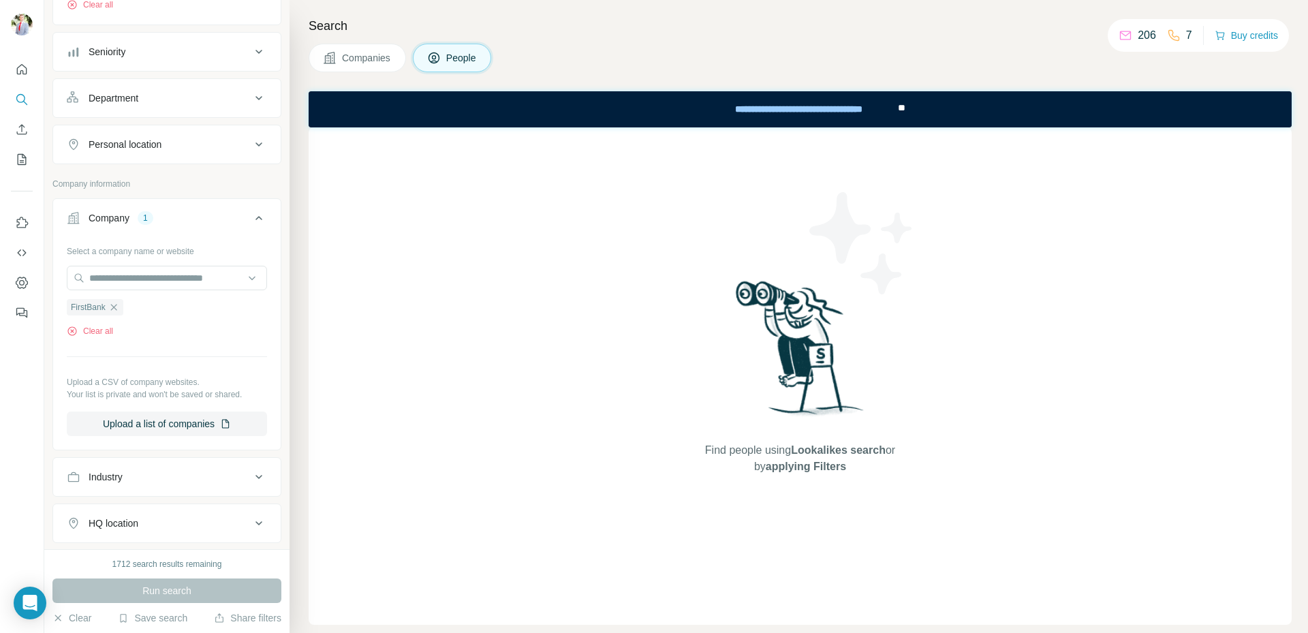
scroll to position [189, 0]
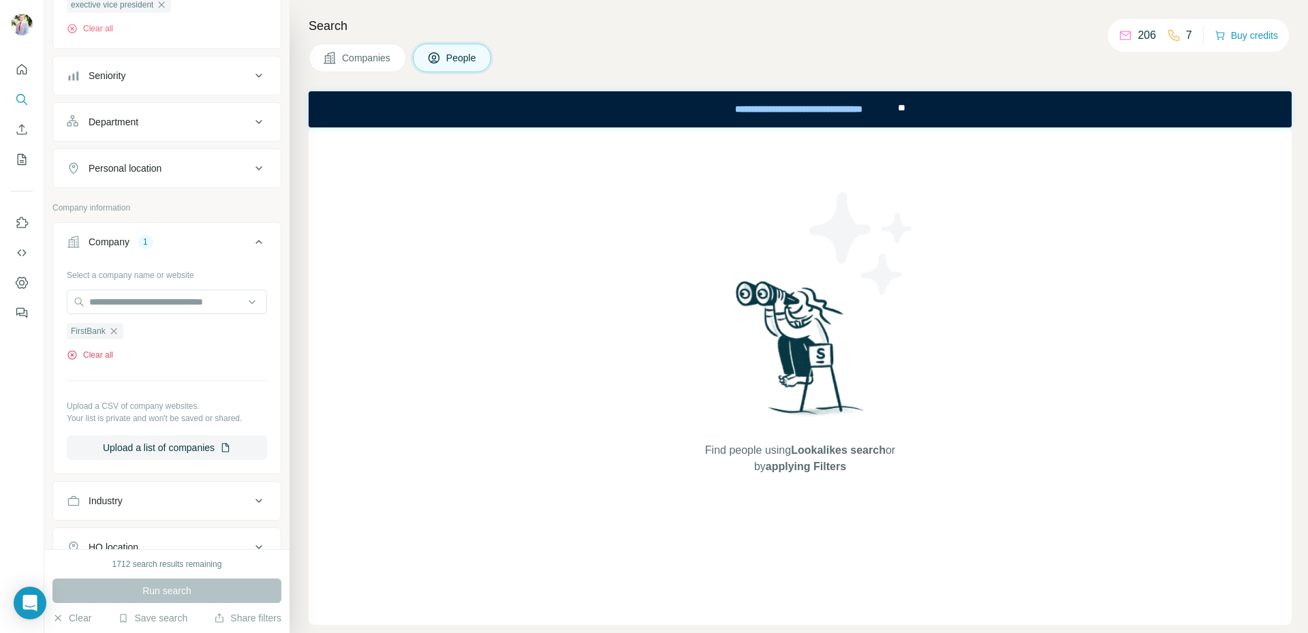
click at [98, 355] on button "Clear all" at bounding box center [90, 355] width 46 height 12
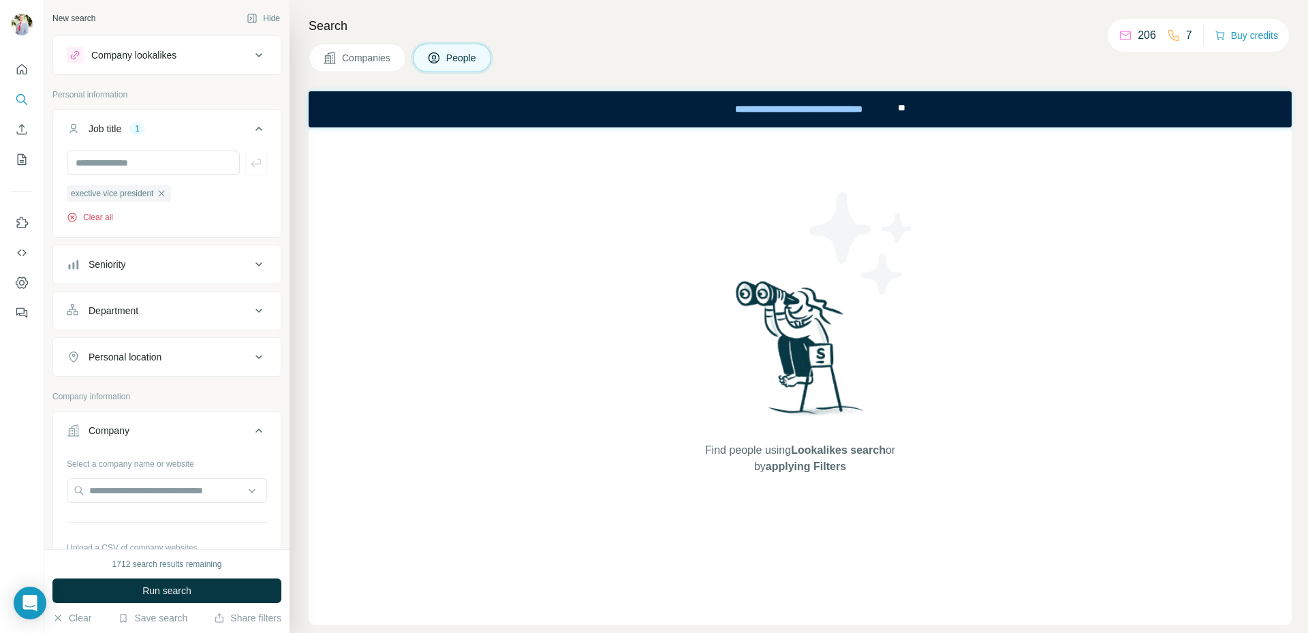
click at [105, 219] on button "Clear all" at bounding box center [90, 217] width 46 height 12
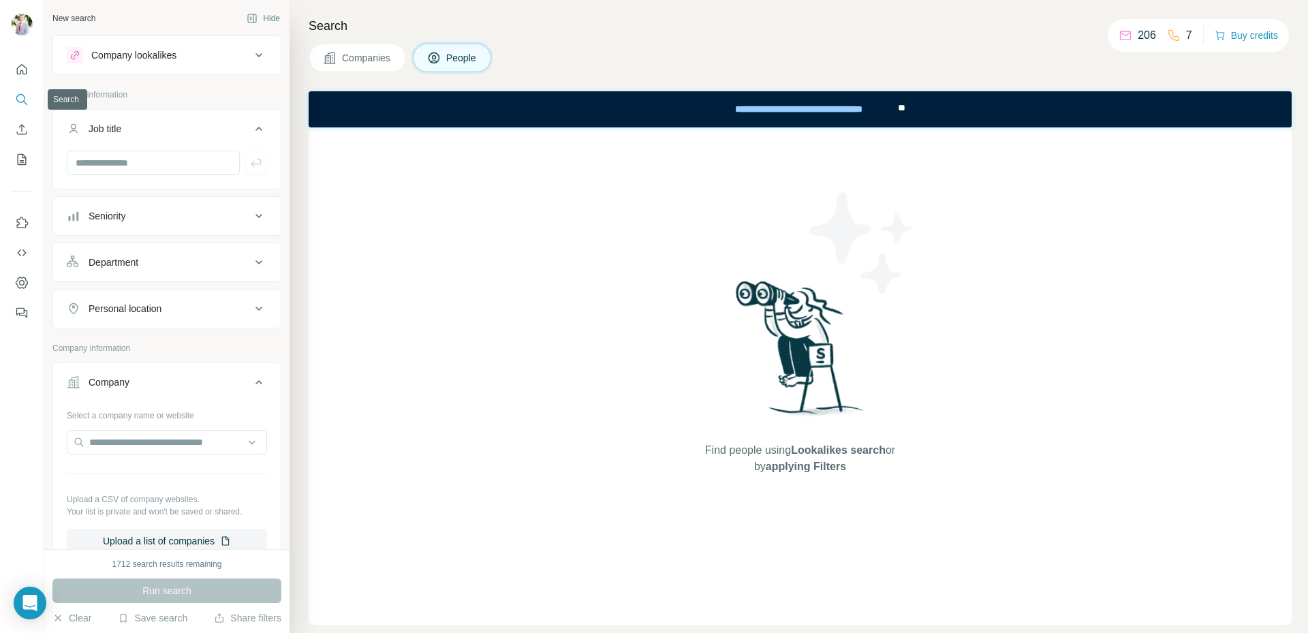
click at [23, 99] on icon "Search" at bounding box center [22, 100] width 14 height 14
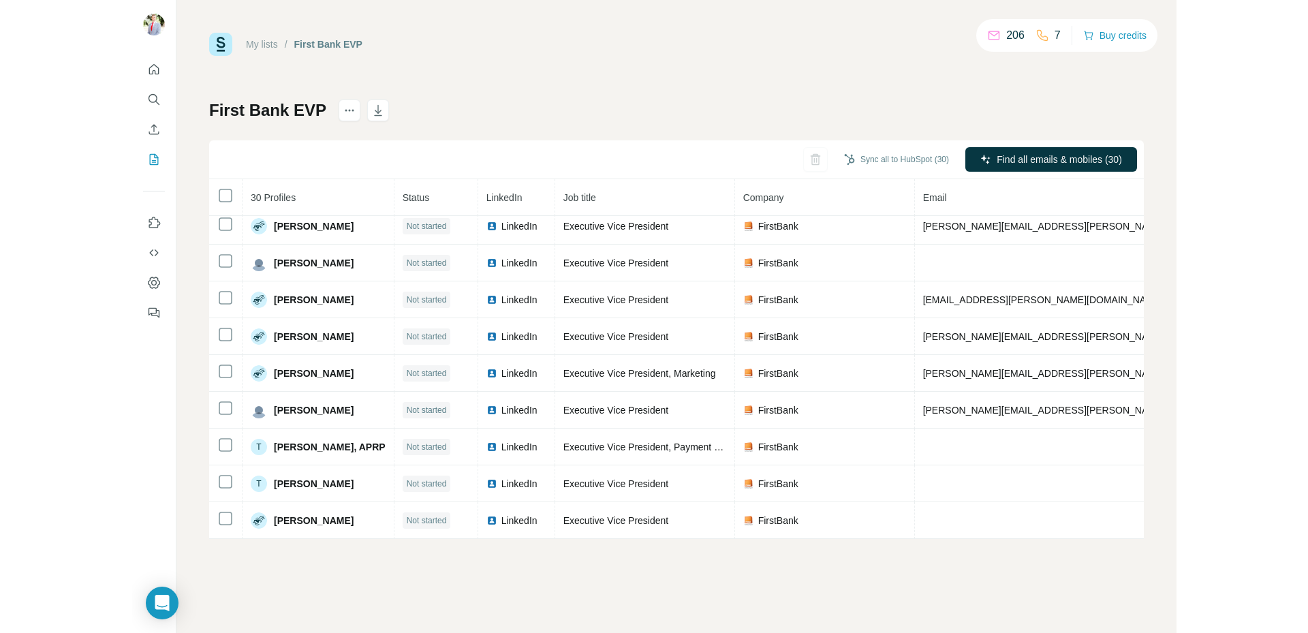
scroll to position [780, 0]
